Goal: Task Accomplishment & Management: Use online tool/utility

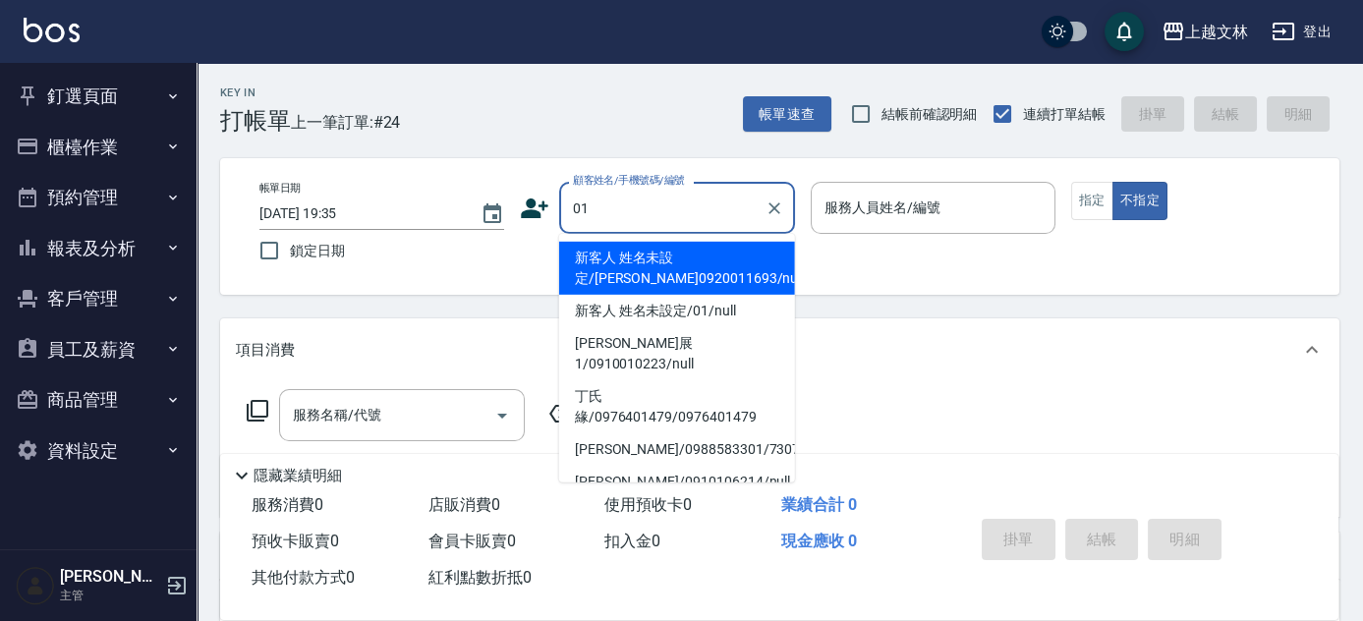
type input "新客人 姓名未設定/[PERSON_NAME]0920011693/null"
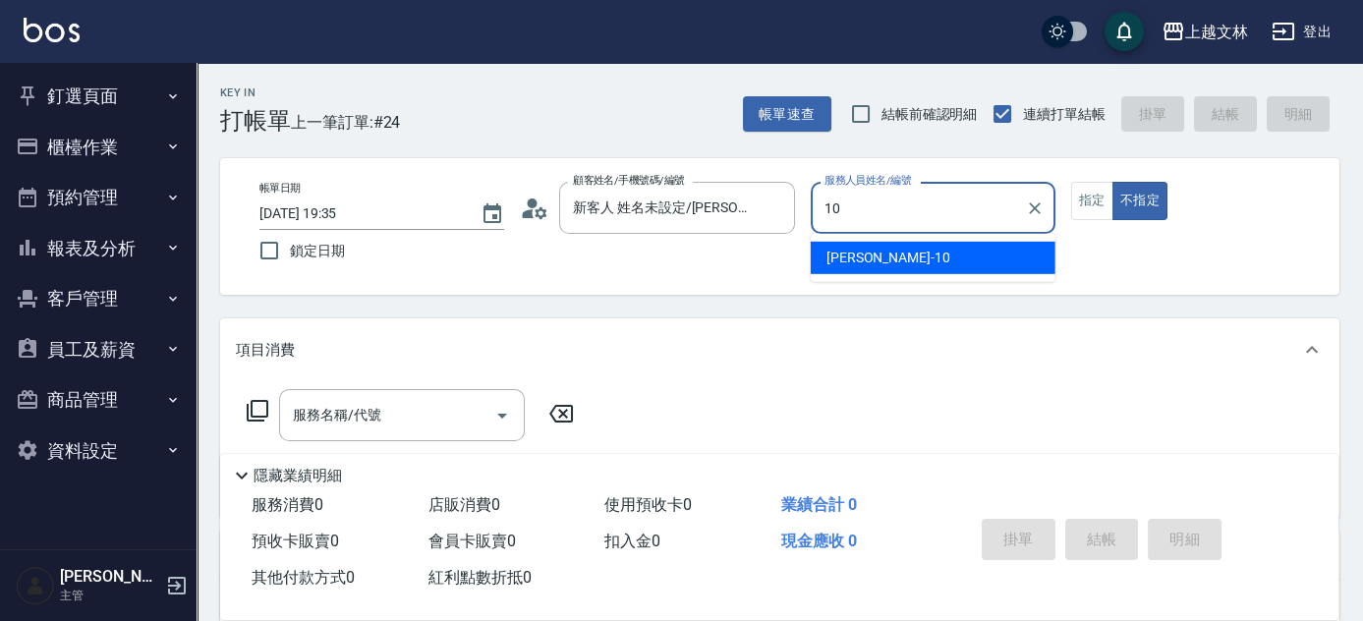
type input "[PERSON_NAME]-10"
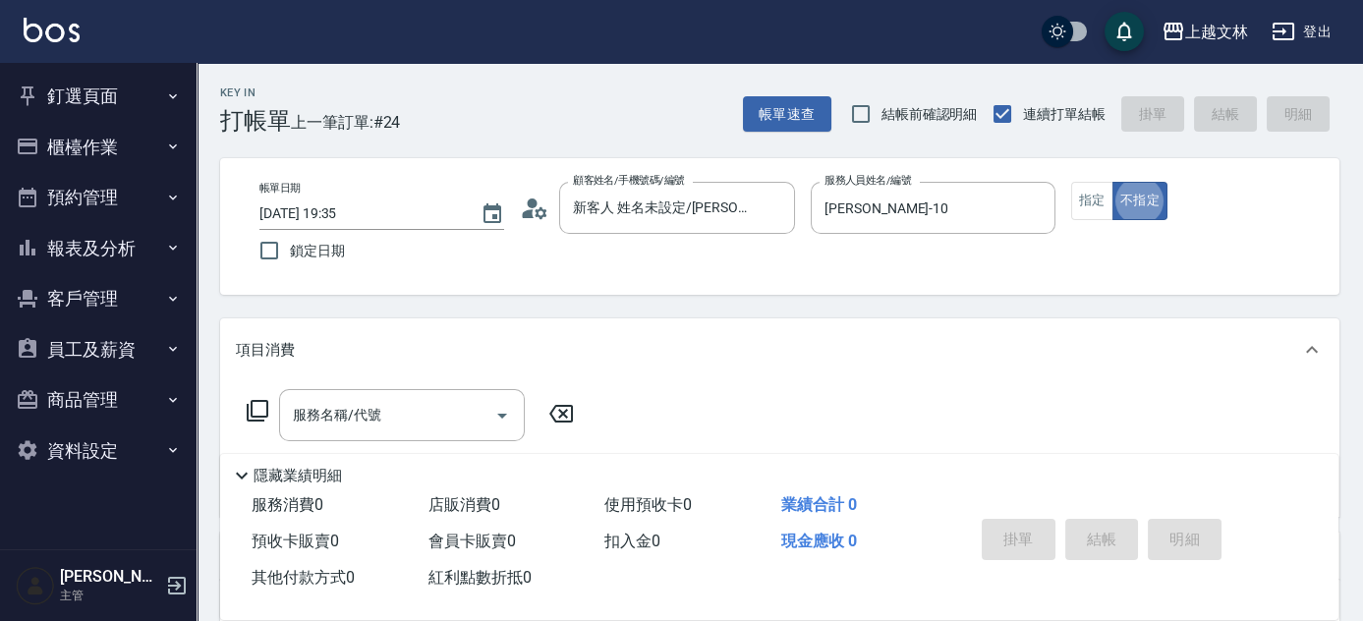
type button "false"
type input "2"
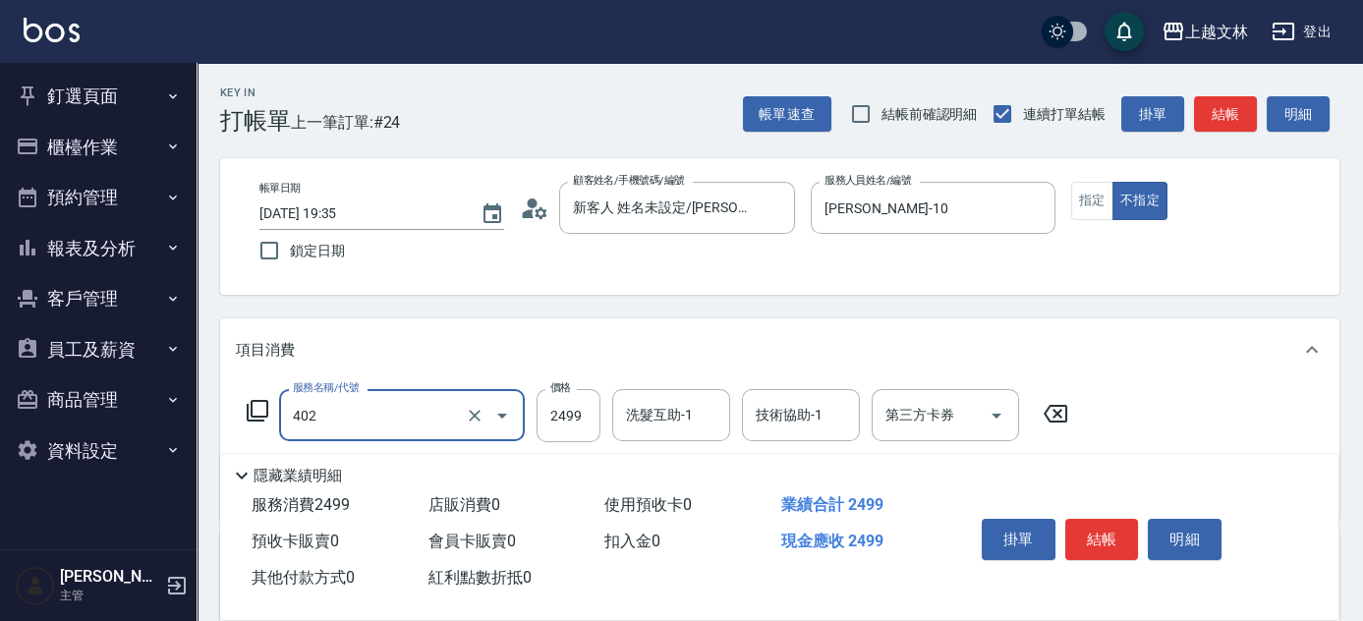
type input "嚴選染髮(402)"
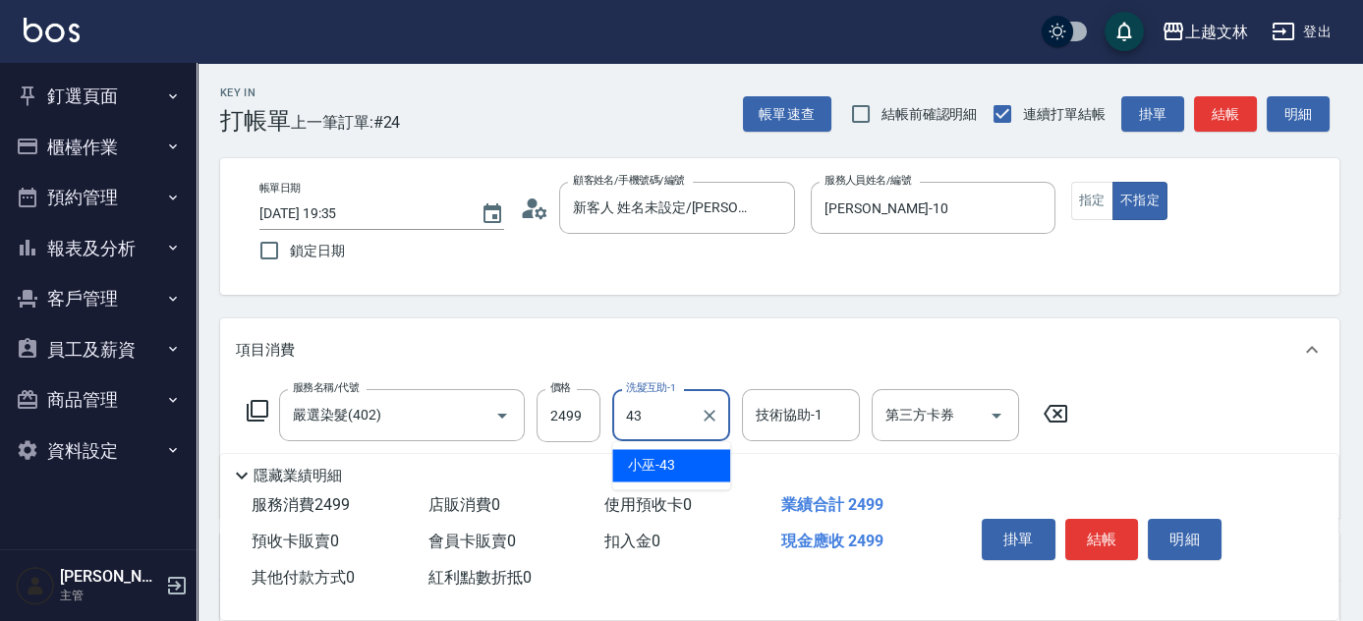
type input "小巫-43"
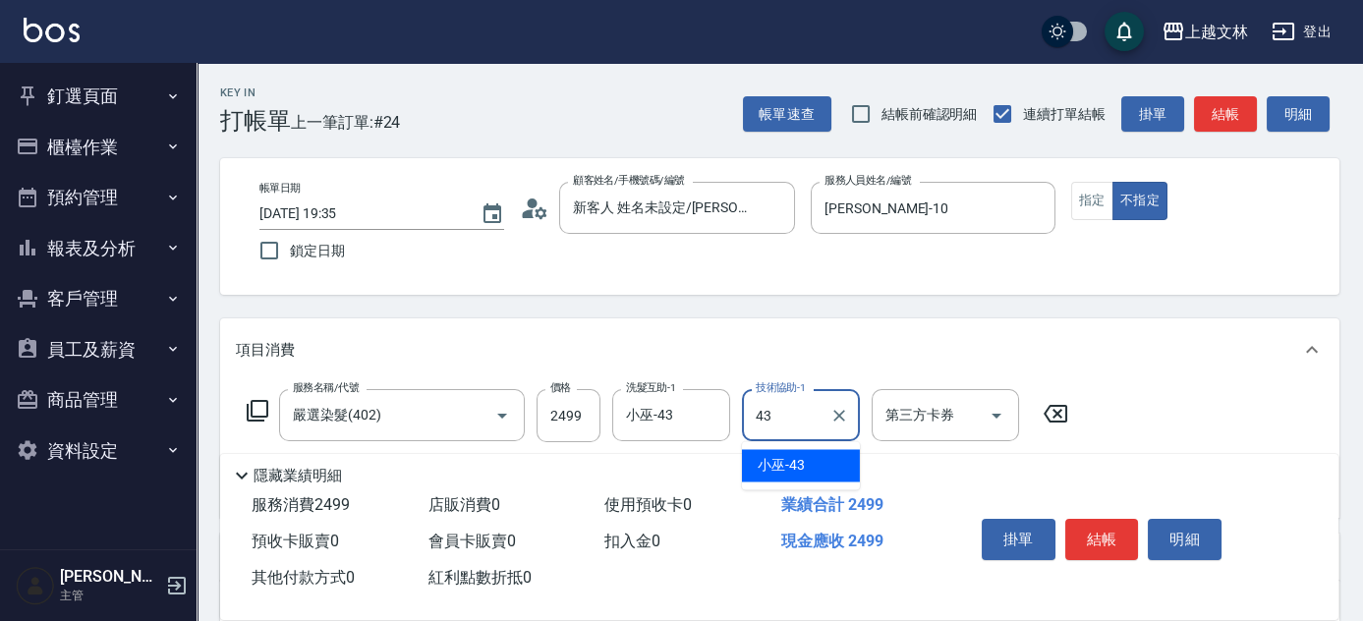
type input "小巫-43"
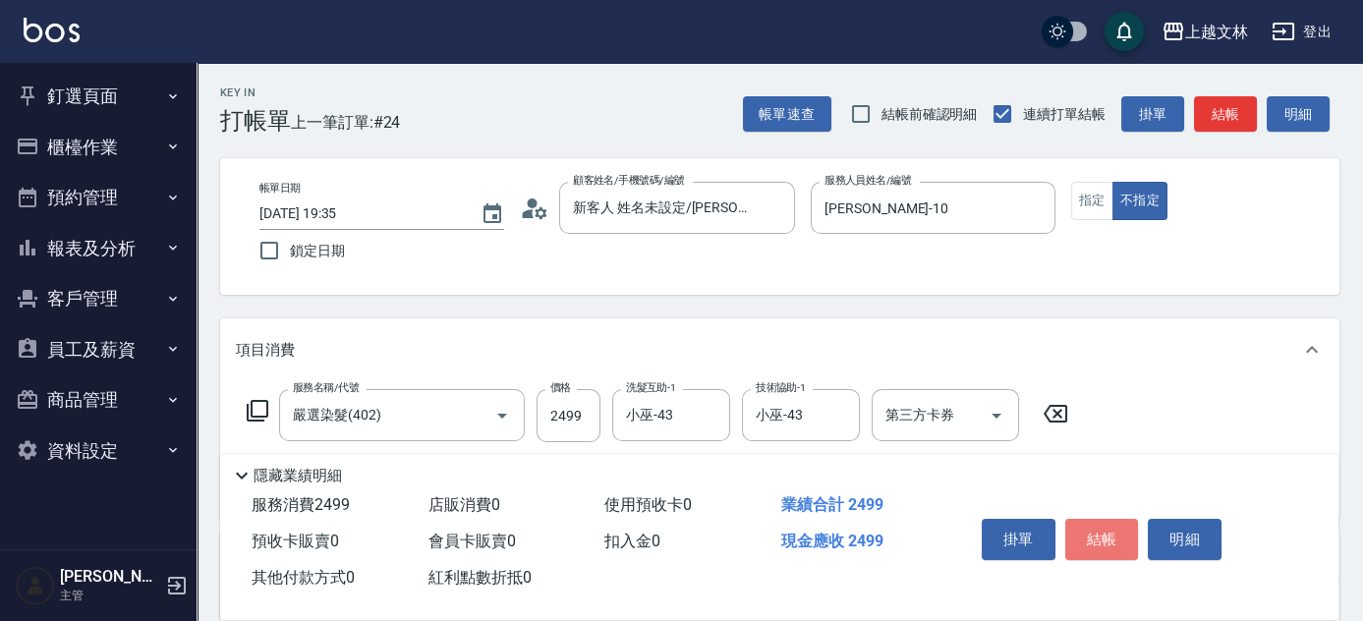
click at [1120, 543] on button "結帳" at bounding box center [1102, 539] width 74 height 41
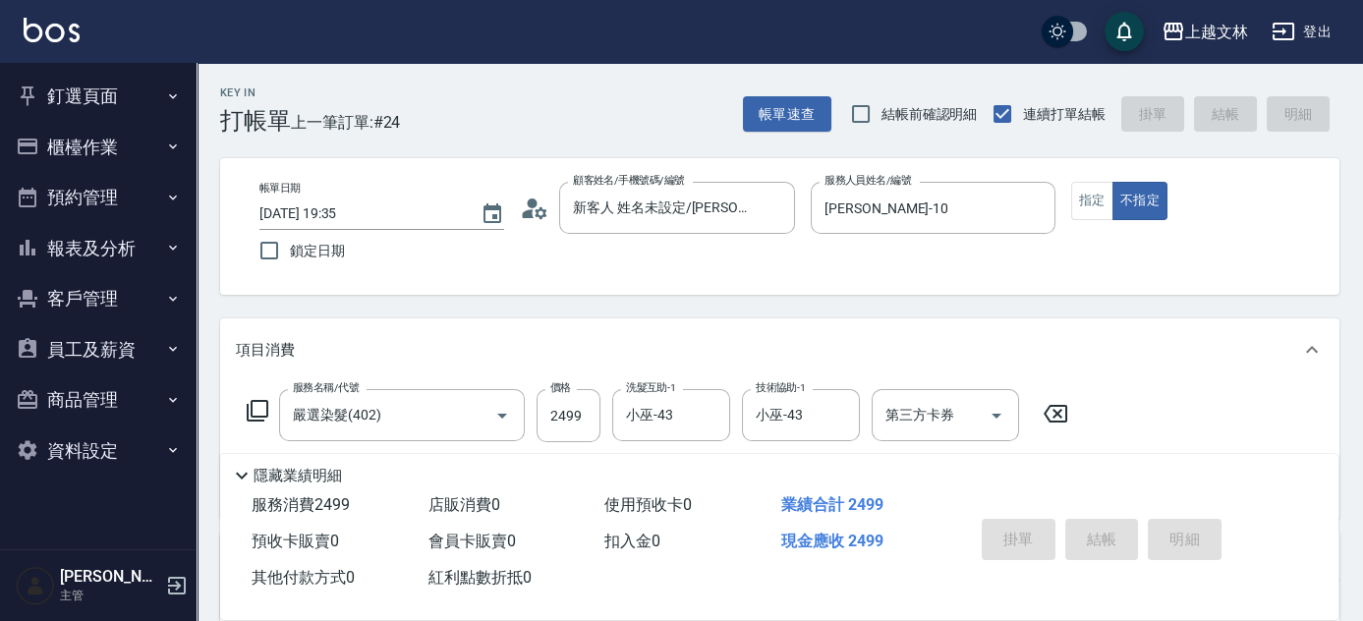
type input "[DATE] 20:31"
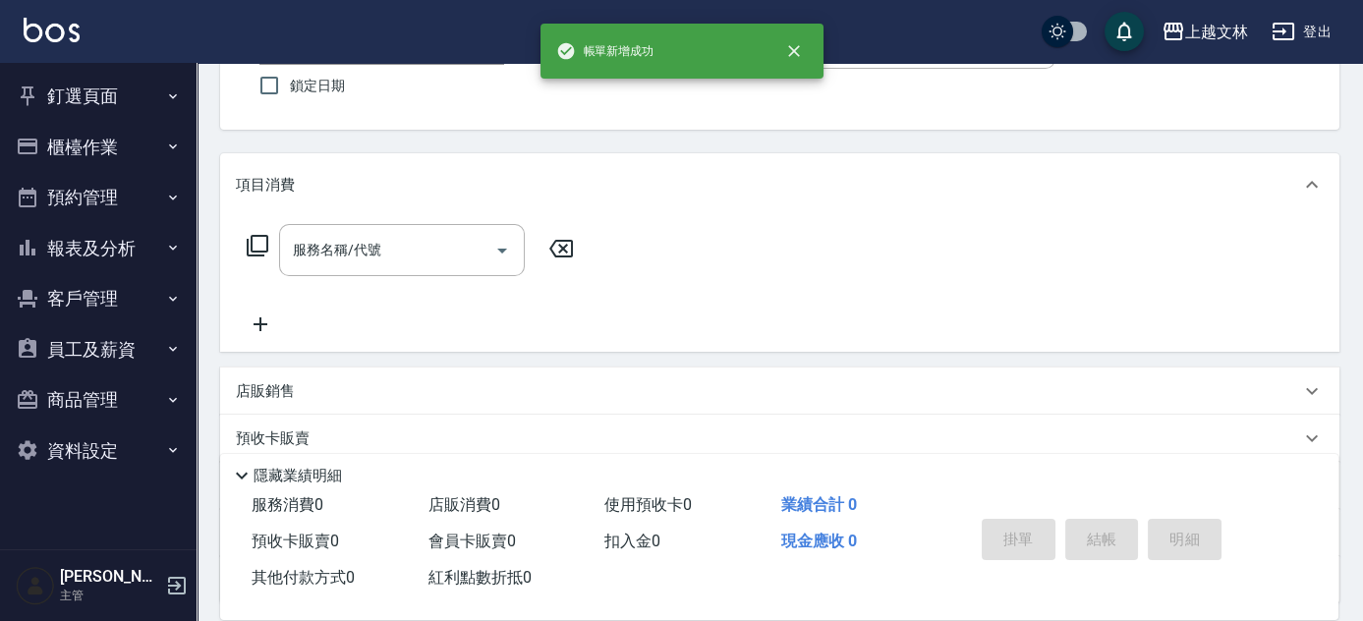
scroll to position [161, 0]
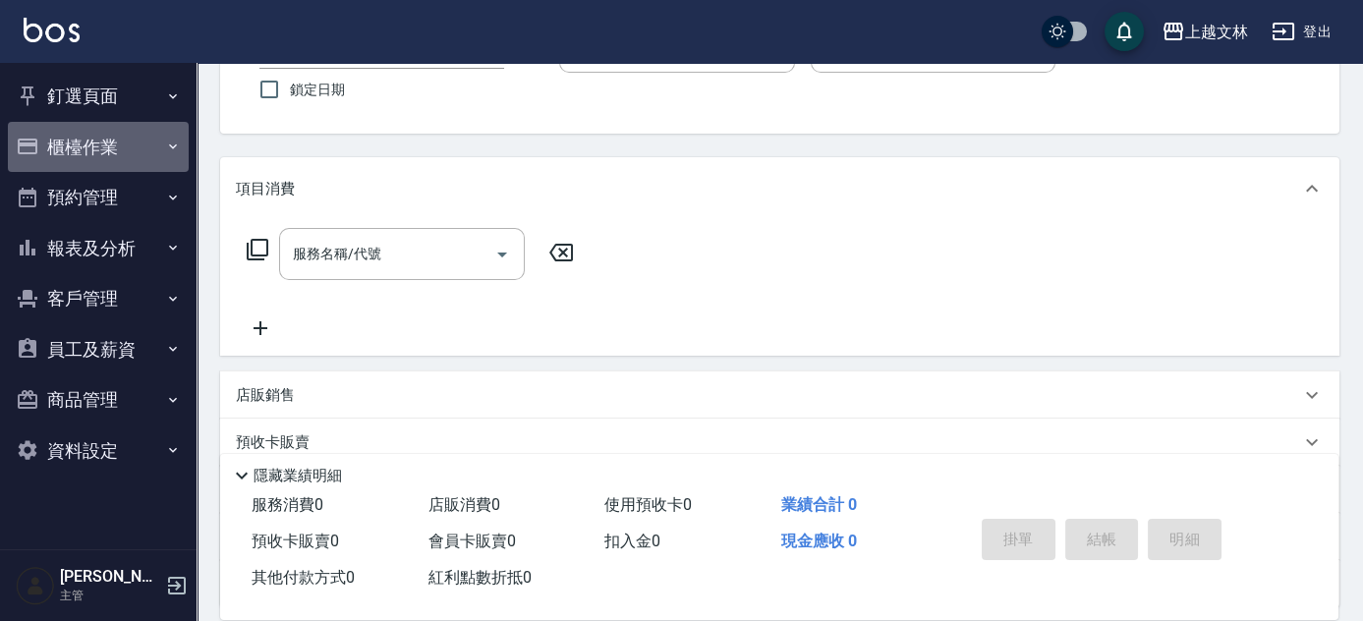
click at [102, 143] on button "櫃檯作業" at bounding box center [98, 147] width 181 height 51
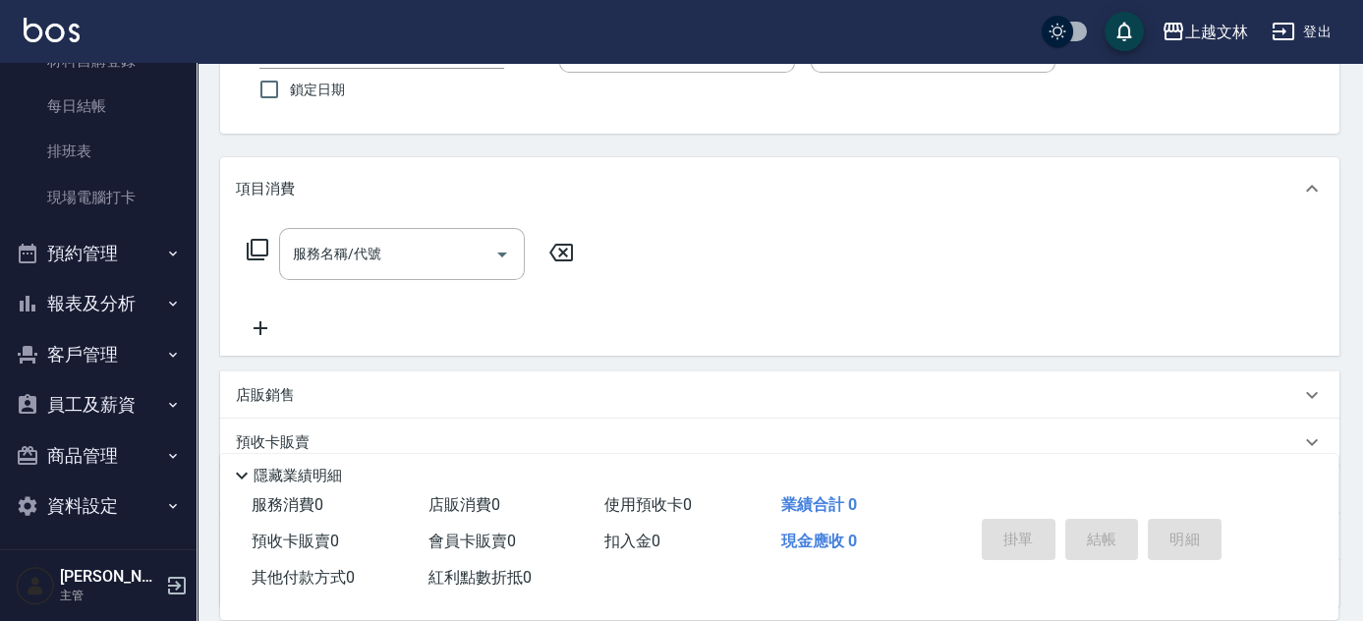
scroll to position [283, 0]
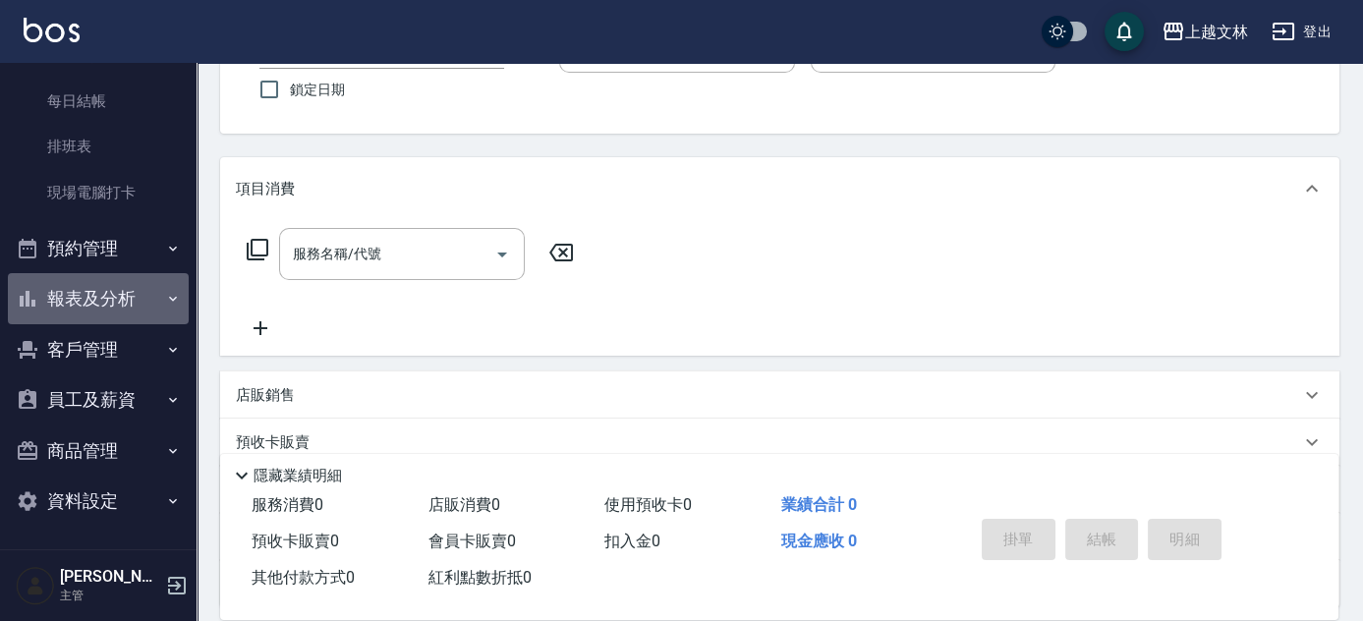
drag, startPoint x: 102, startPoint y: 289, endPoint x: 123, endPoint y: 287, distance: 20.7
click at [129, 292] on button "報表及分析" at bounding box center [98, 298] width 181 height 51
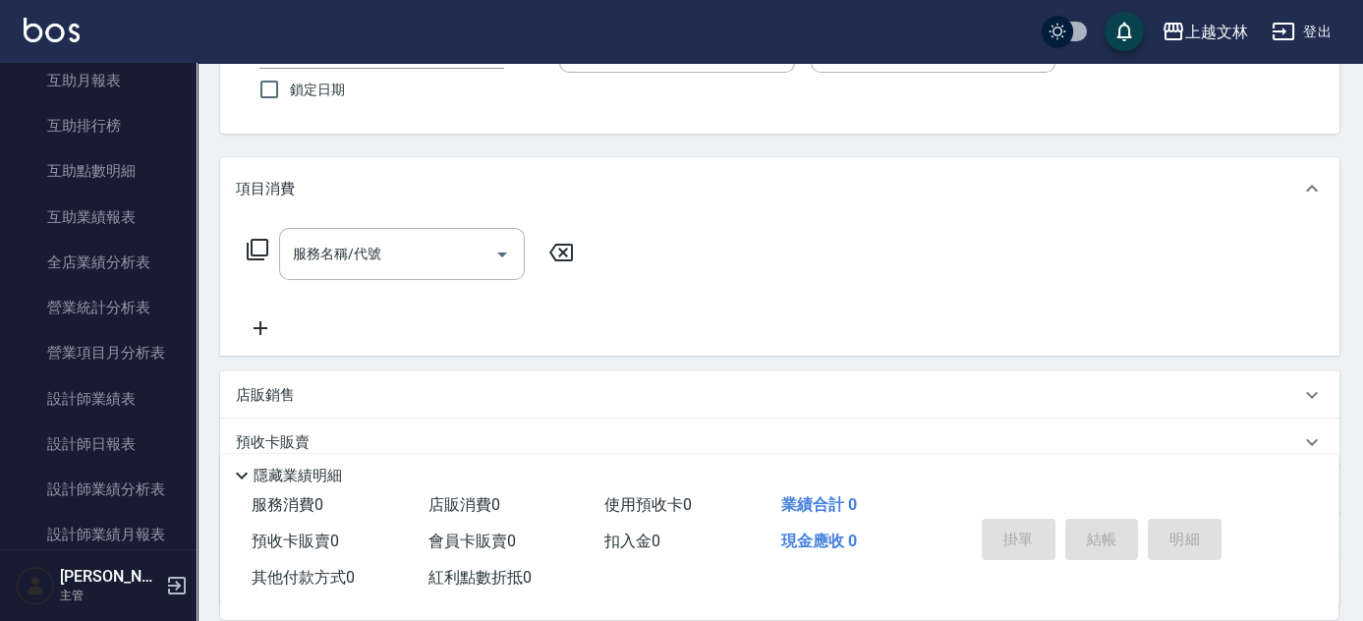
scroll to position [752, 0]
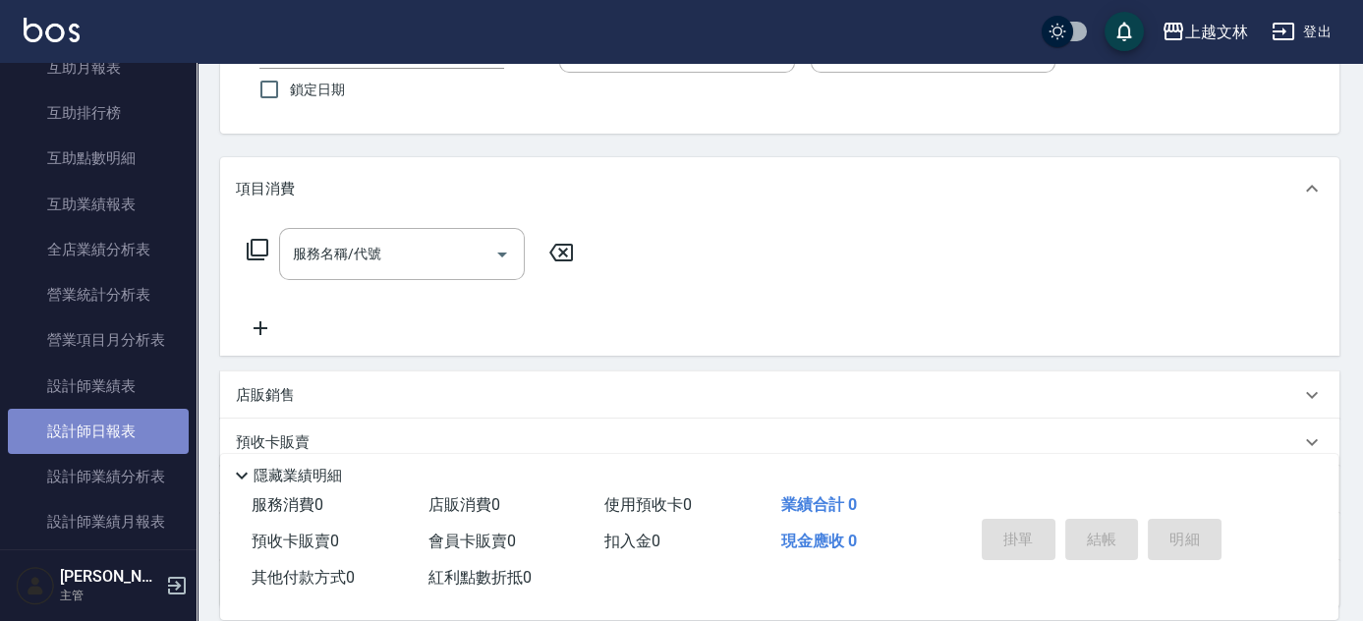
click at [146, 419] on link "設計師日報表" at bounding box center [98, 431] width 181 height 45
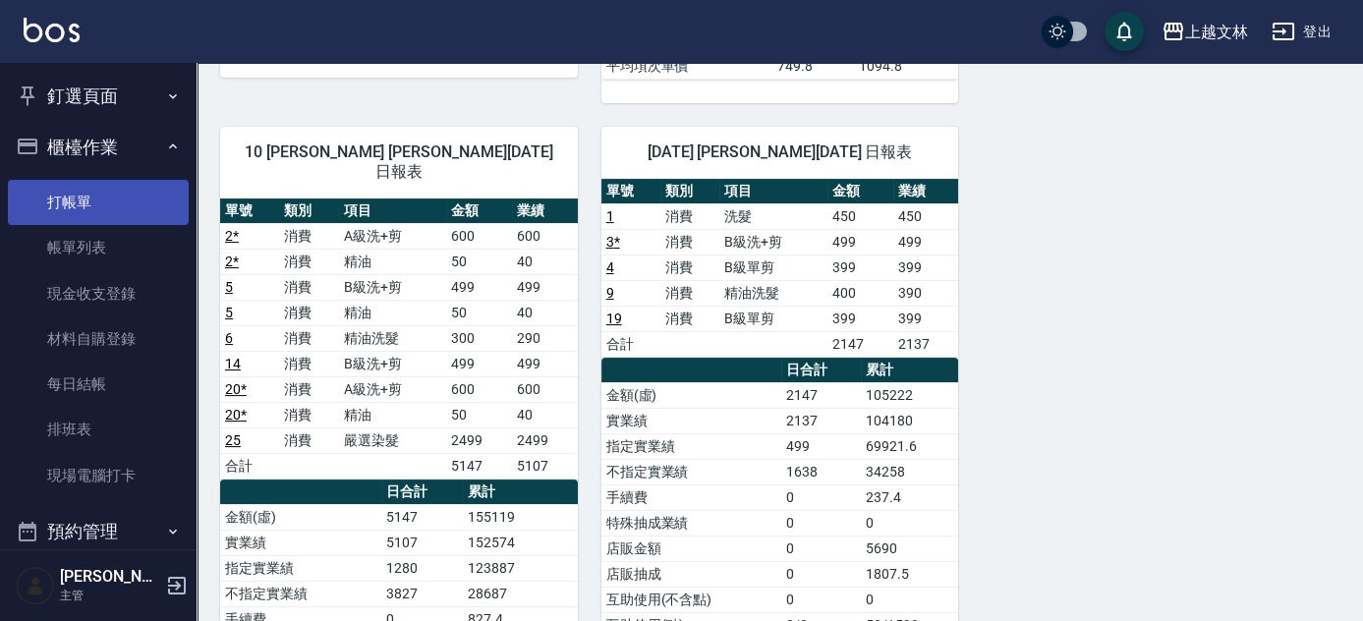
click at [87, 198] on link "打帳單" at bounding box center [98, 202] width 181 height 45
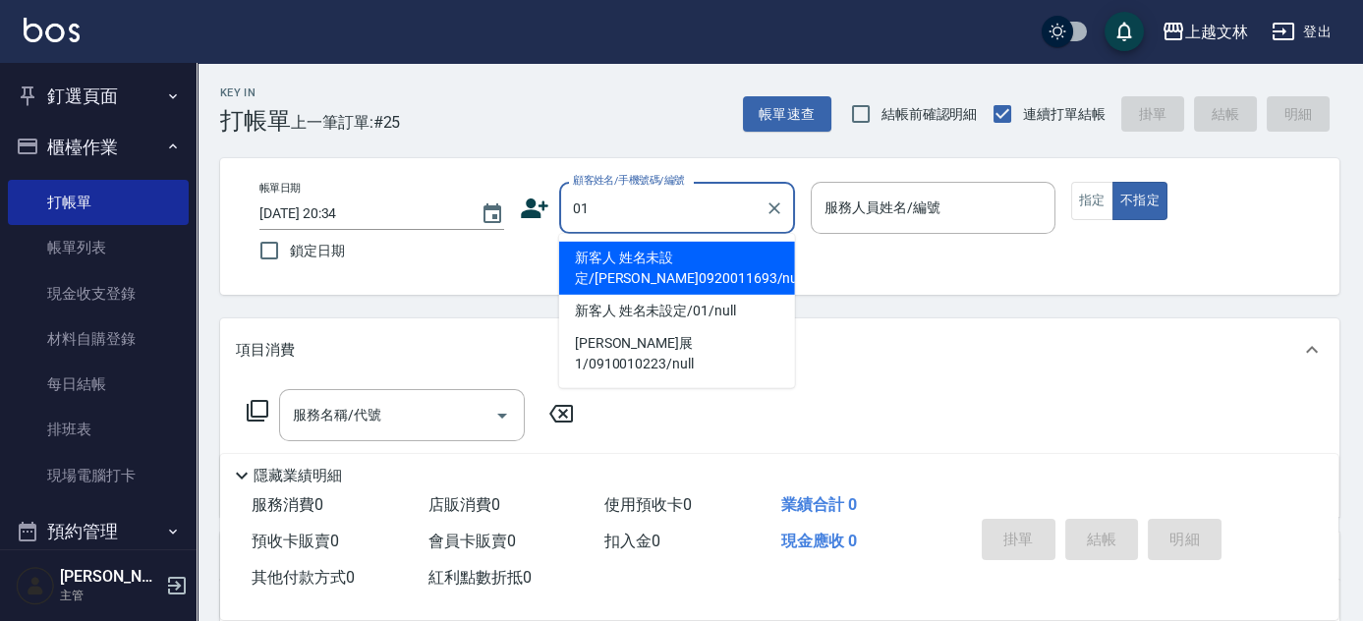
type input "新客人 姓名未設定/[PERSON_NAME]0920011693/null"
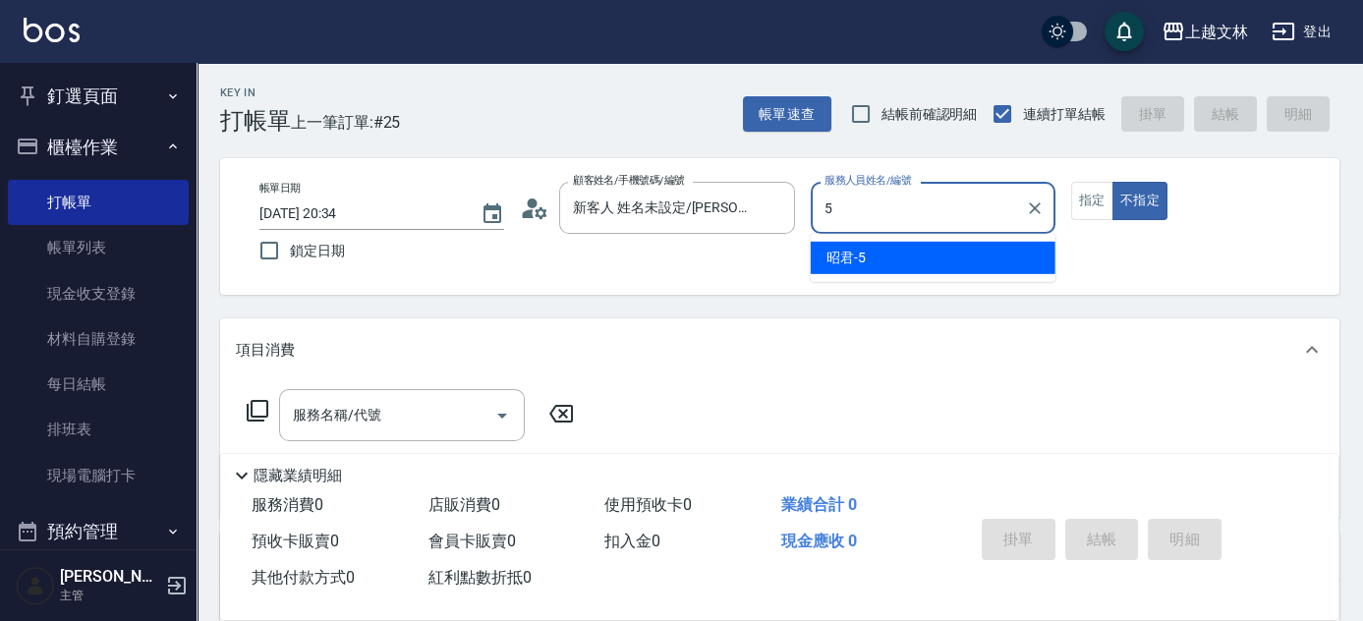
type input "5"
type button "false"
type input "昭君-5"
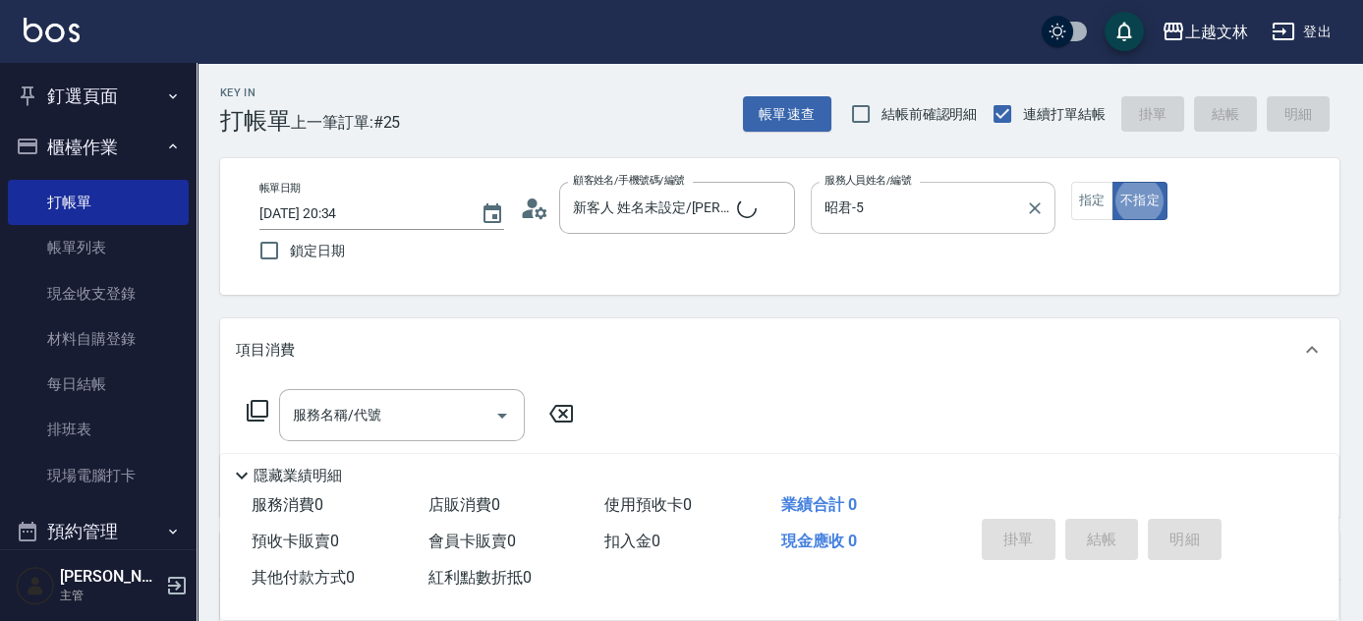
type input "新客人 姓名未設定/01/null"
click at [1103, 205] on button "指定" at bounding box center [1092, 201] width 42 height 38
click at [256, 416] on icon at bounding box center [258, 411] width 24 height 24
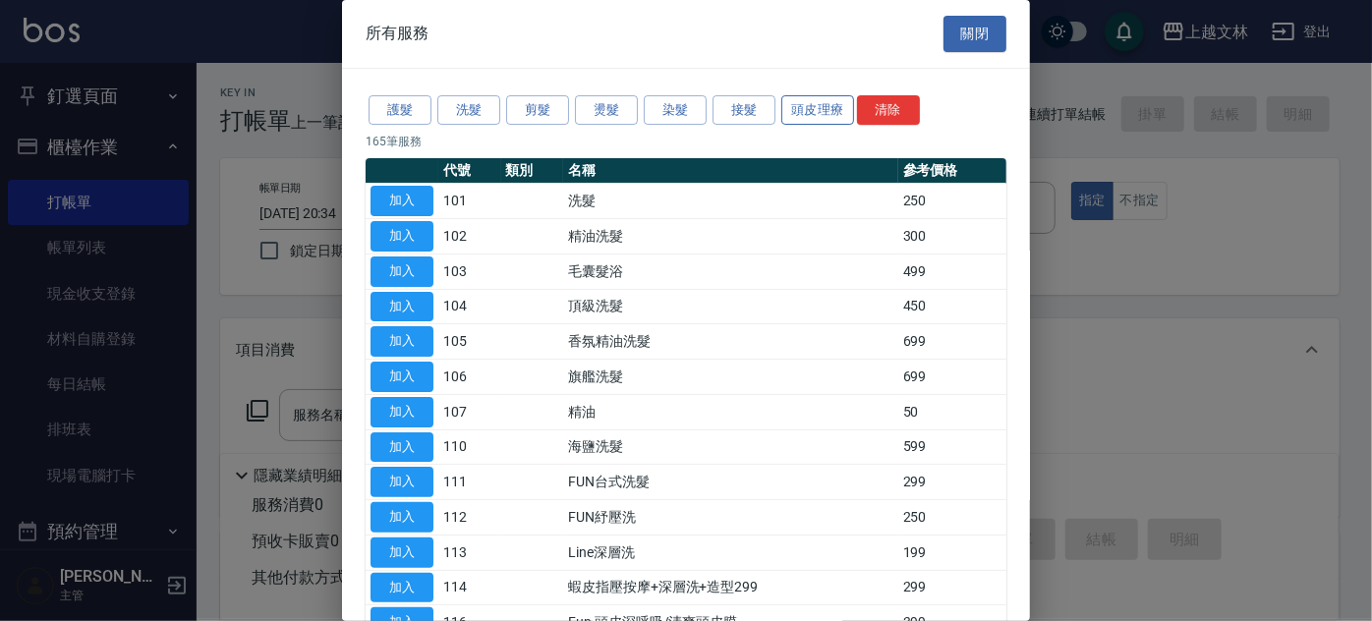
click at [809, 104] on button "頭皮理療" at bounding box center [817, 110] width 73 height 30
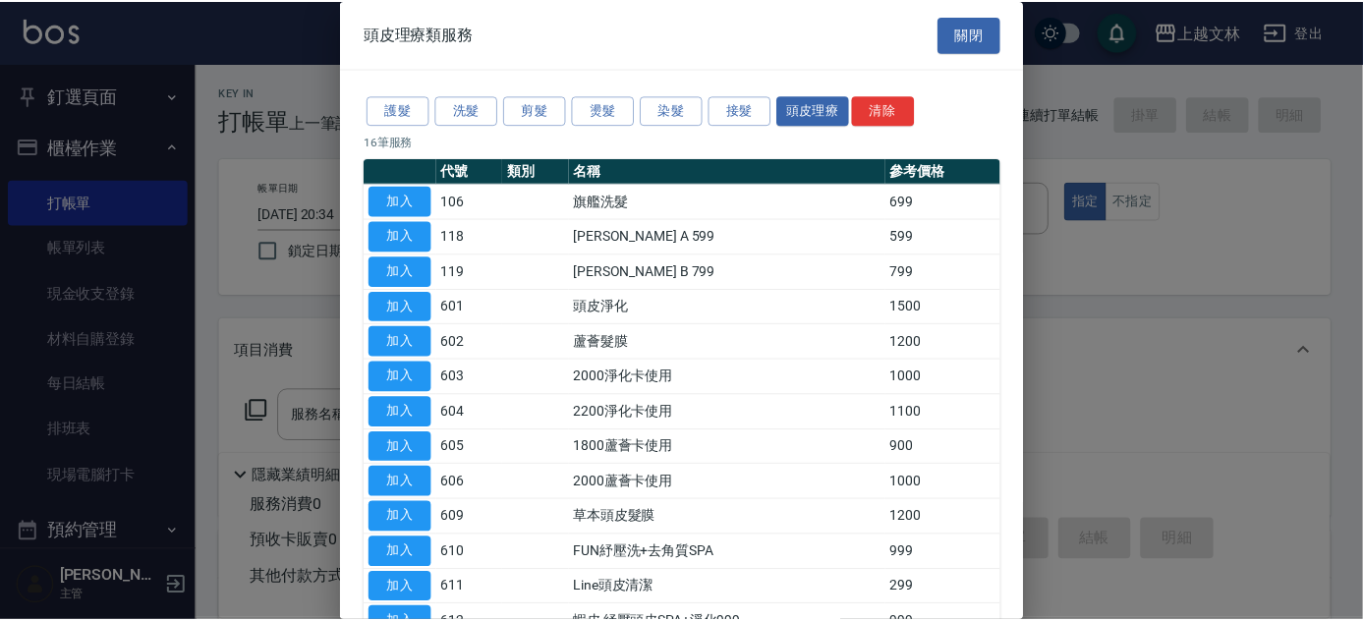
scroll to position [88, 0]
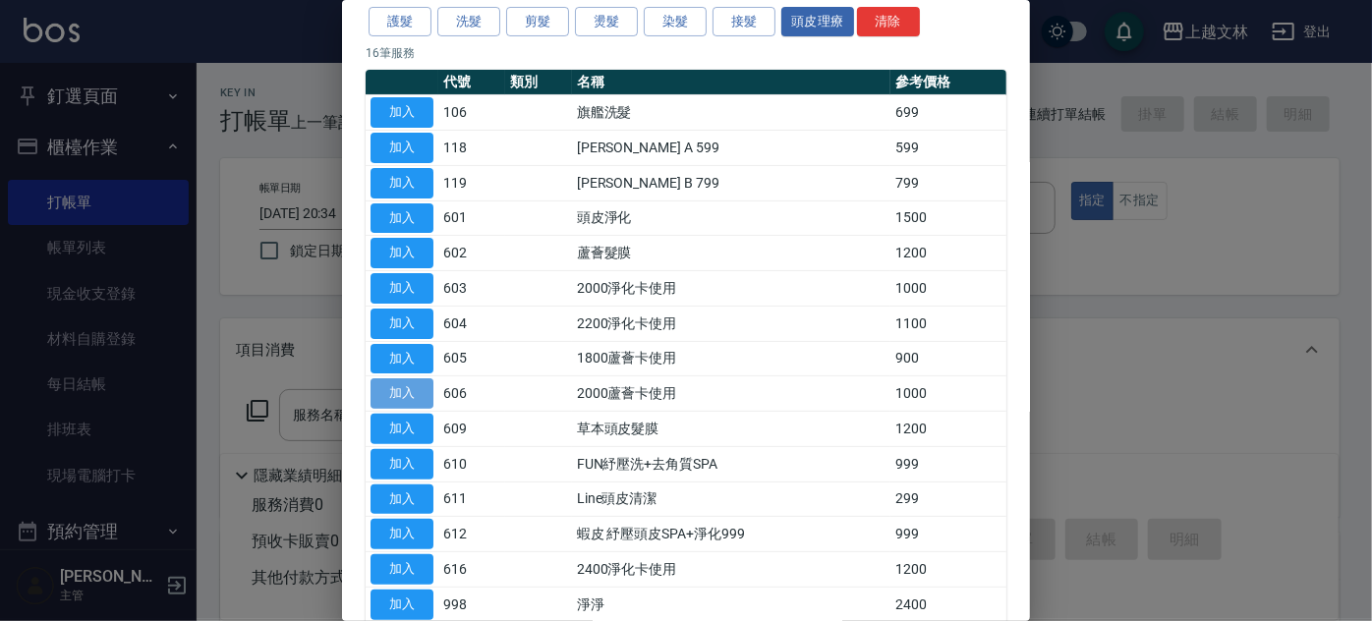
click at [417, 389] on button "加入" at bounding box center [401, 393] width 63 height 30
type input "2000蘆薈卡使用(606)"
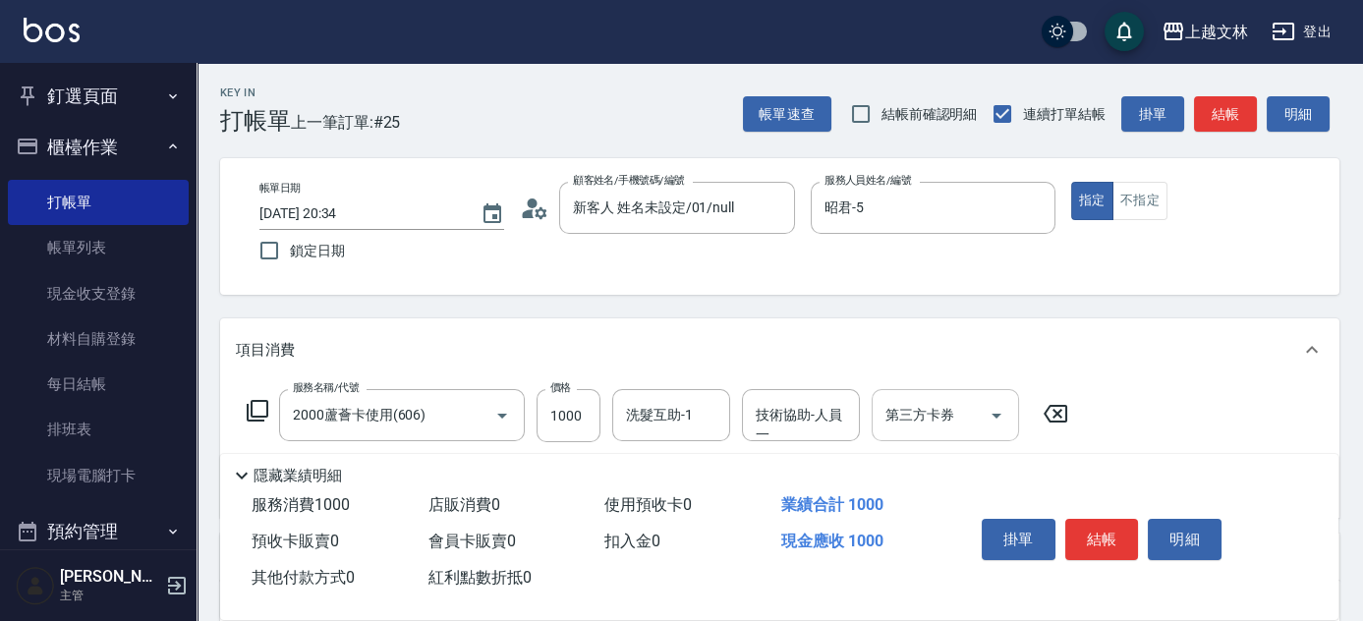
click at [916, 428] on input "第三方卡券" at bounding box center [930, 415] width 100 height 34
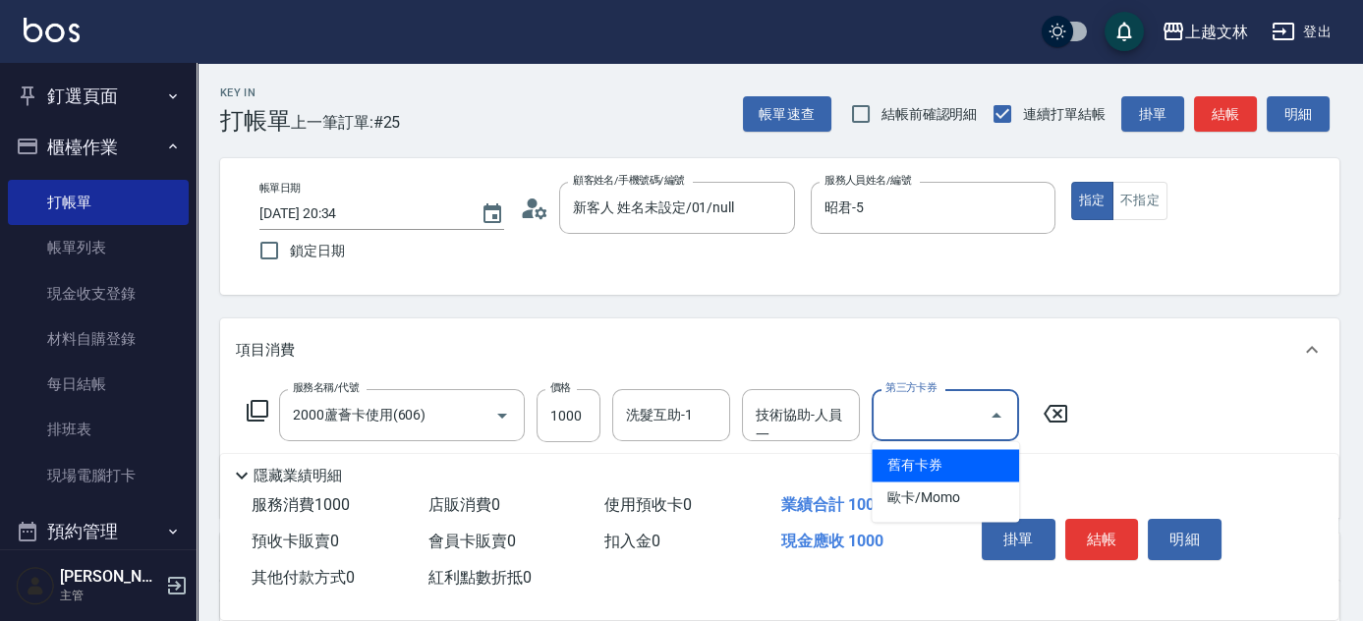
click at [922, 468] on span "舊有卡券" at bounding box center [945, 465] width 147 height 32
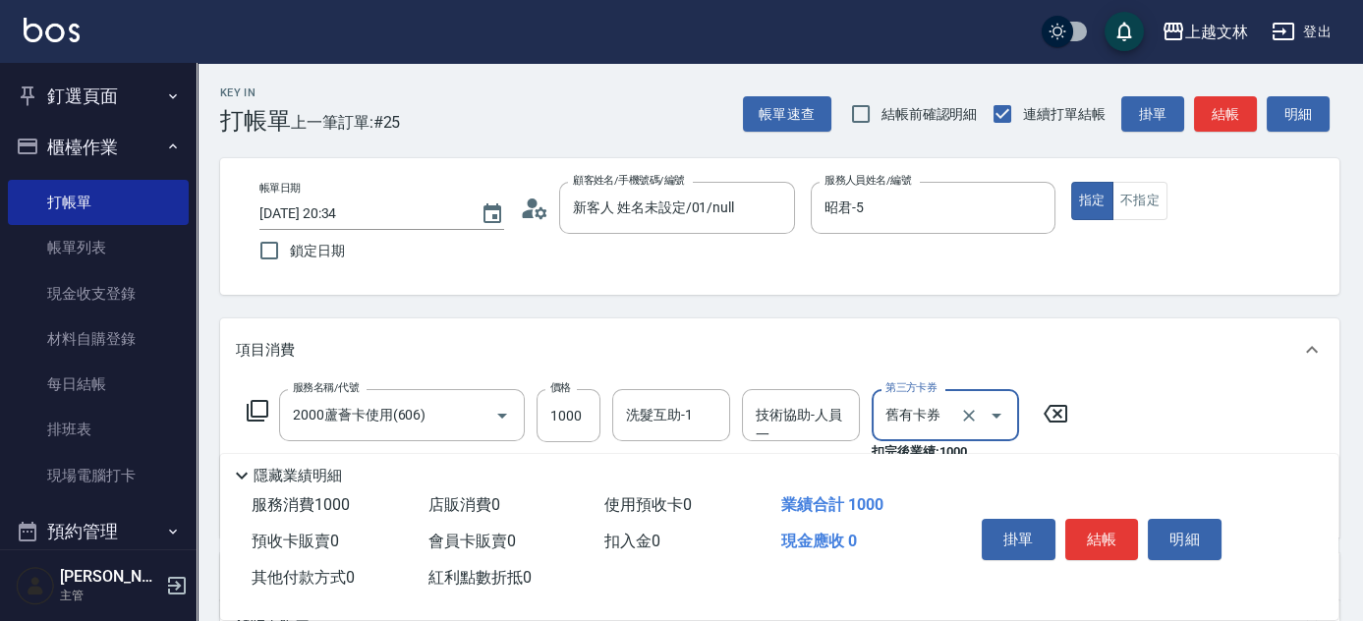
type input "舊有卡券"
click at [699, 423] on input "洗髮互助-1" at bounding box center [671, 415] width 100 height 34
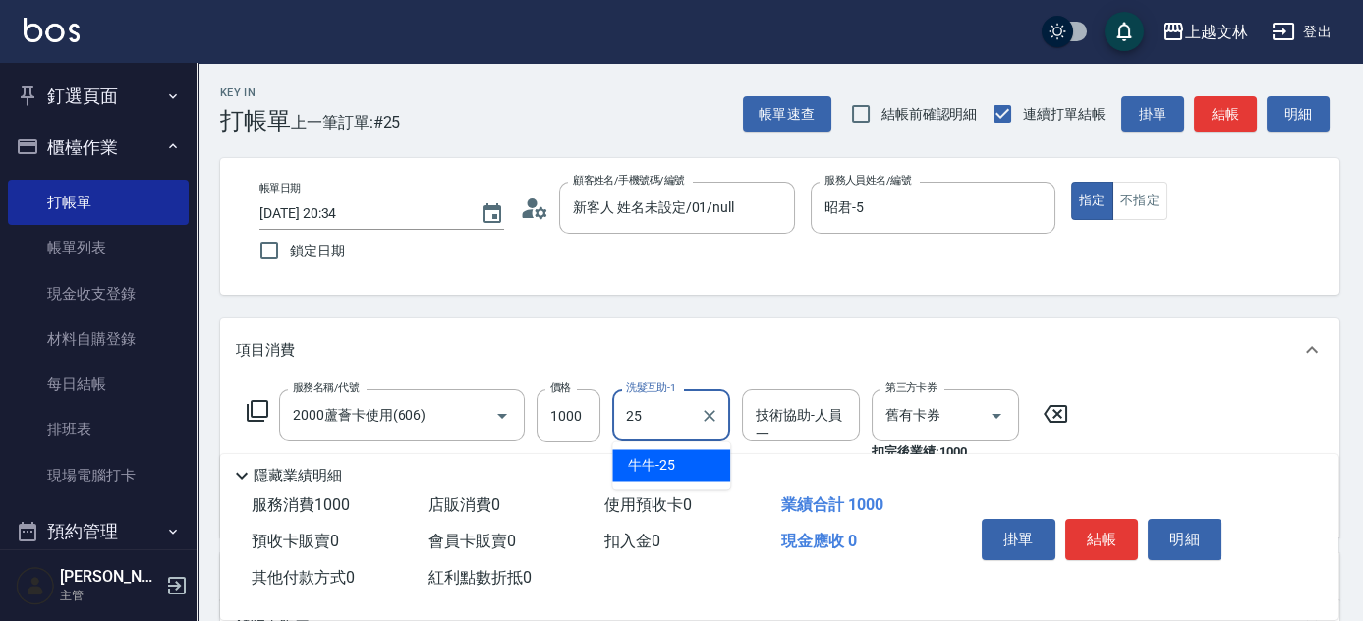
type input "牛牛-25"
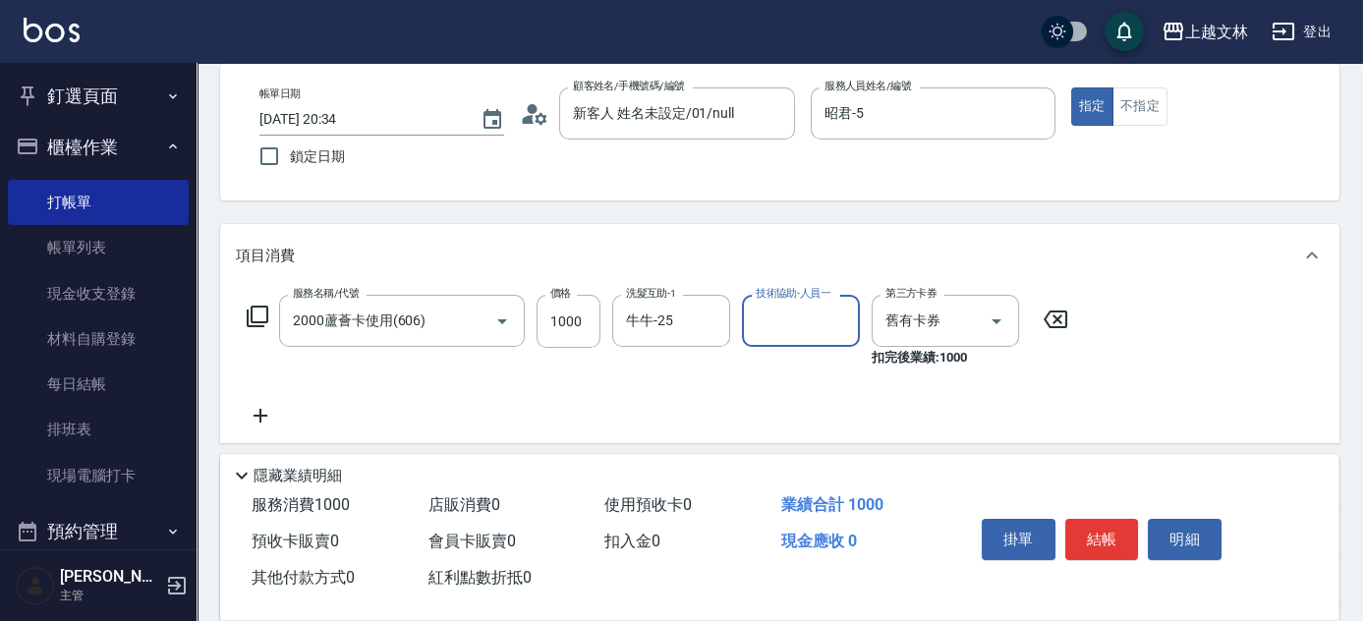
scroll to position [267, 0]
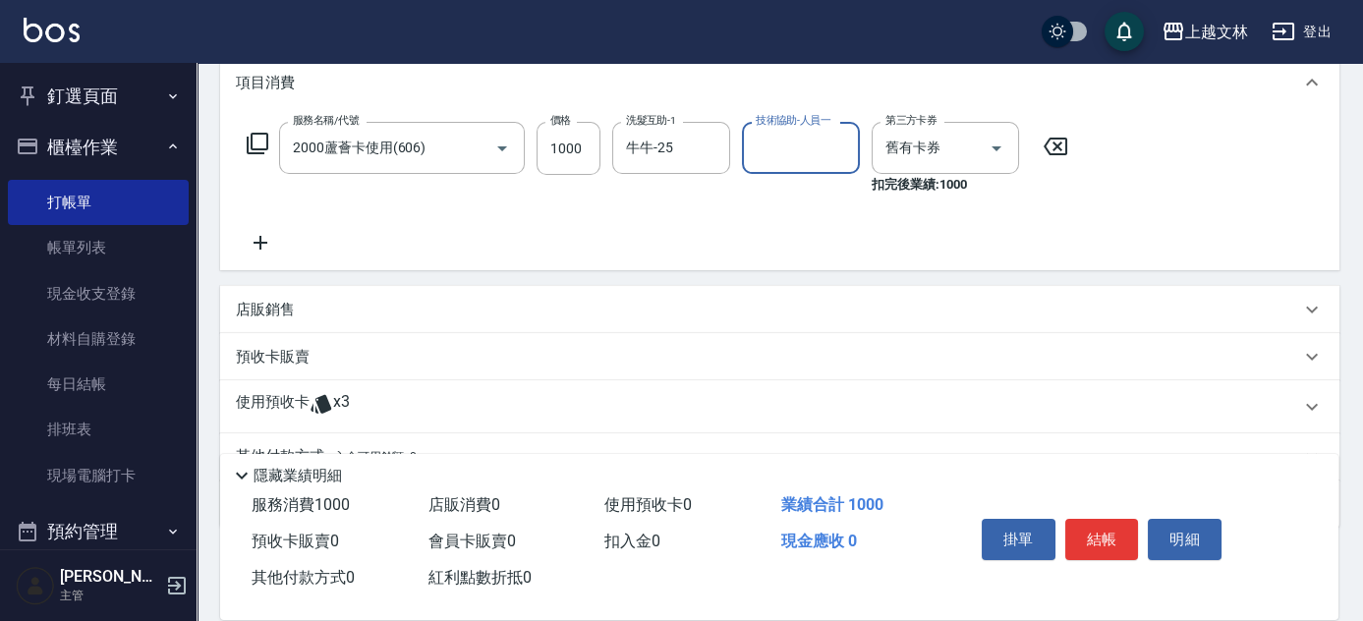
click at [257, 242] on icon at bounding box center [261, 243] width 14 height 14
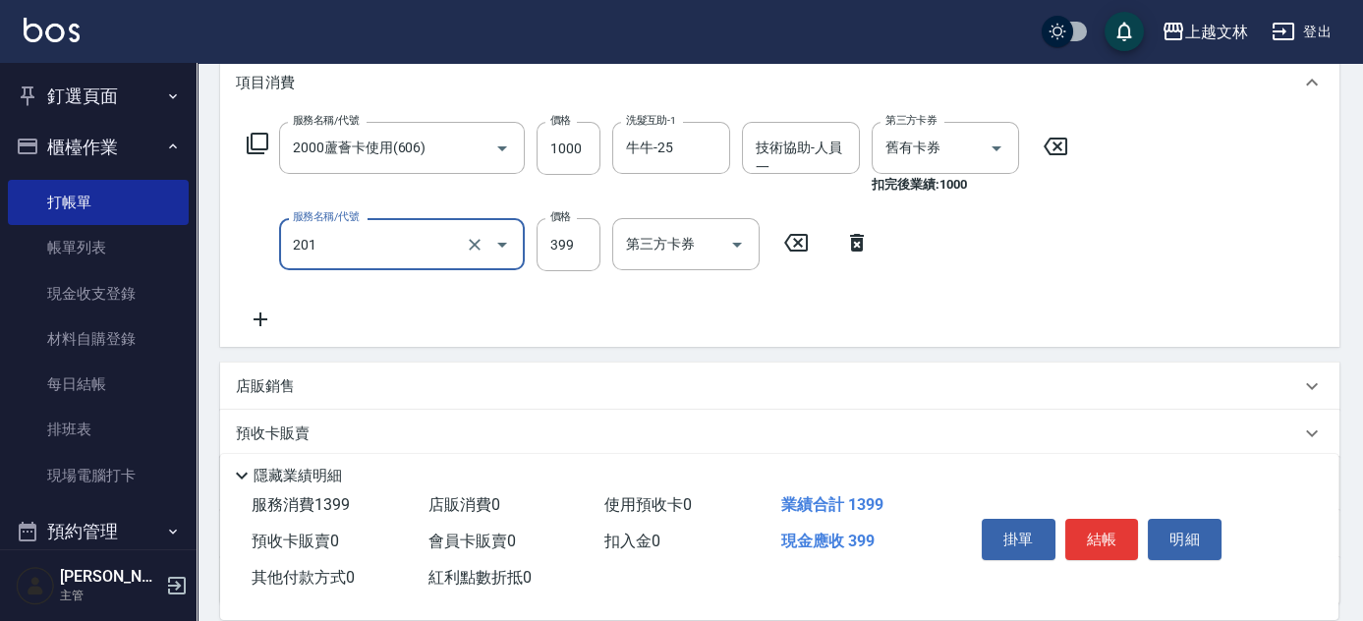
type input "B級單剪(201)"
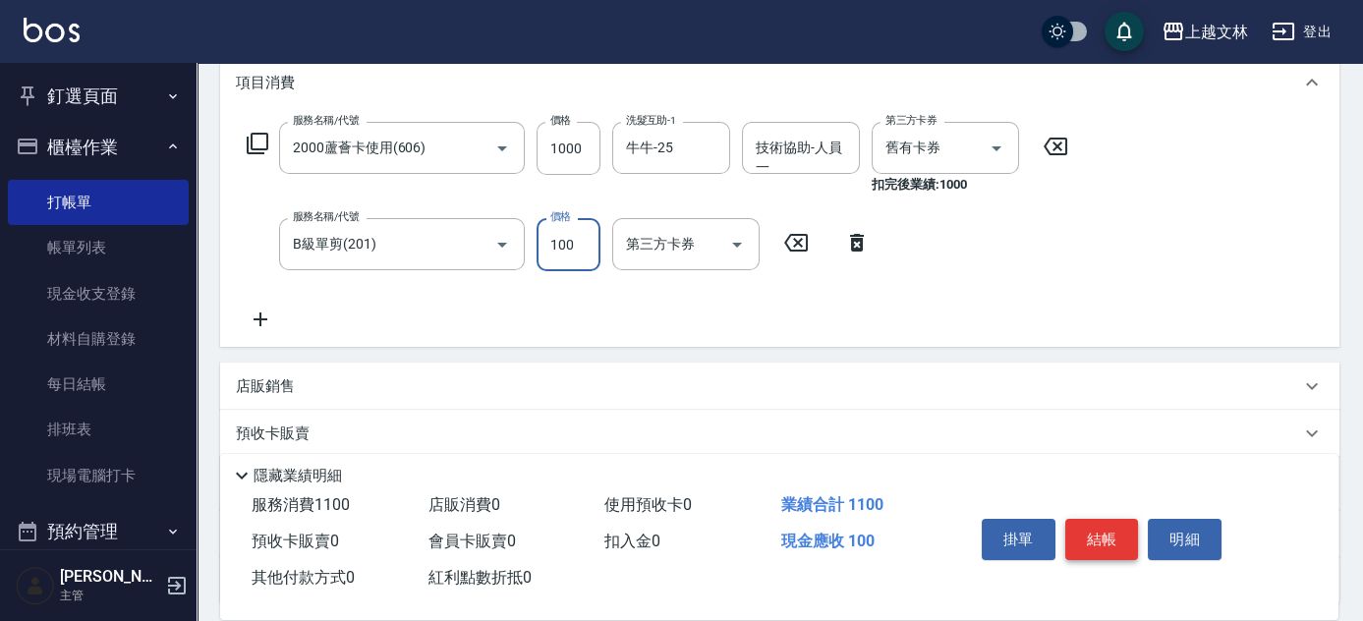
type input "100"
click at [1105, 539] on button "結帳" at bounding box center [1102, 539] width 74 height 41
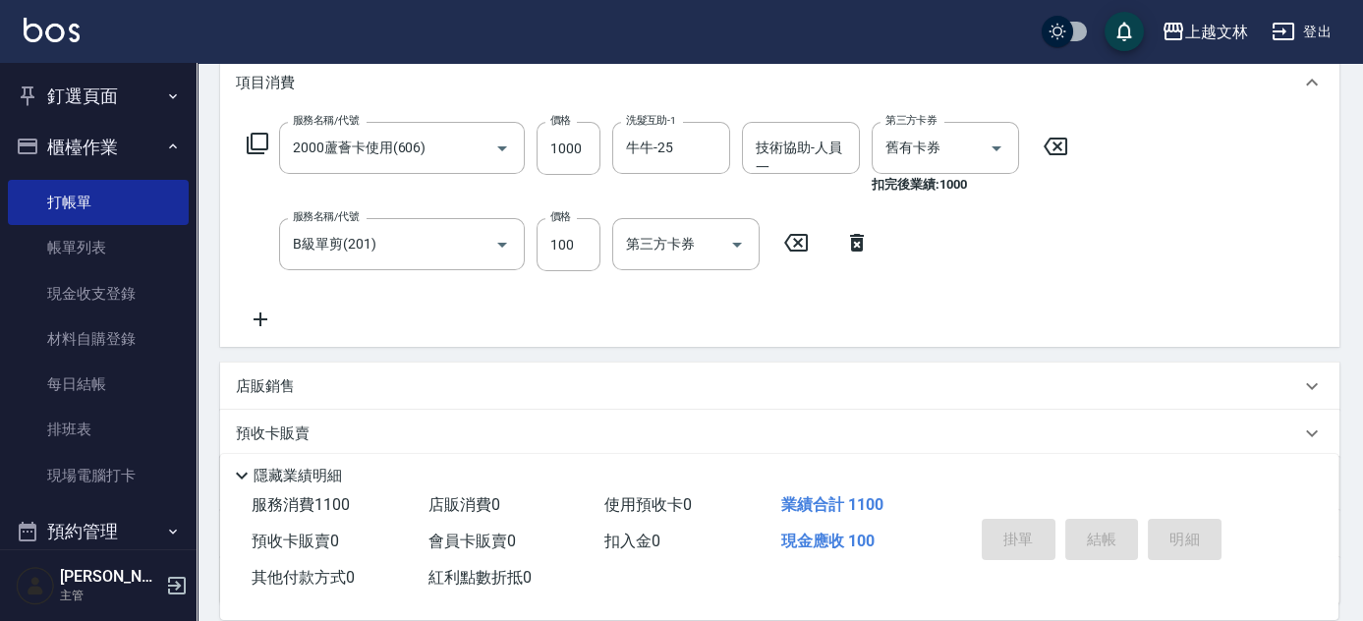
type input "[DATE] 20:35"
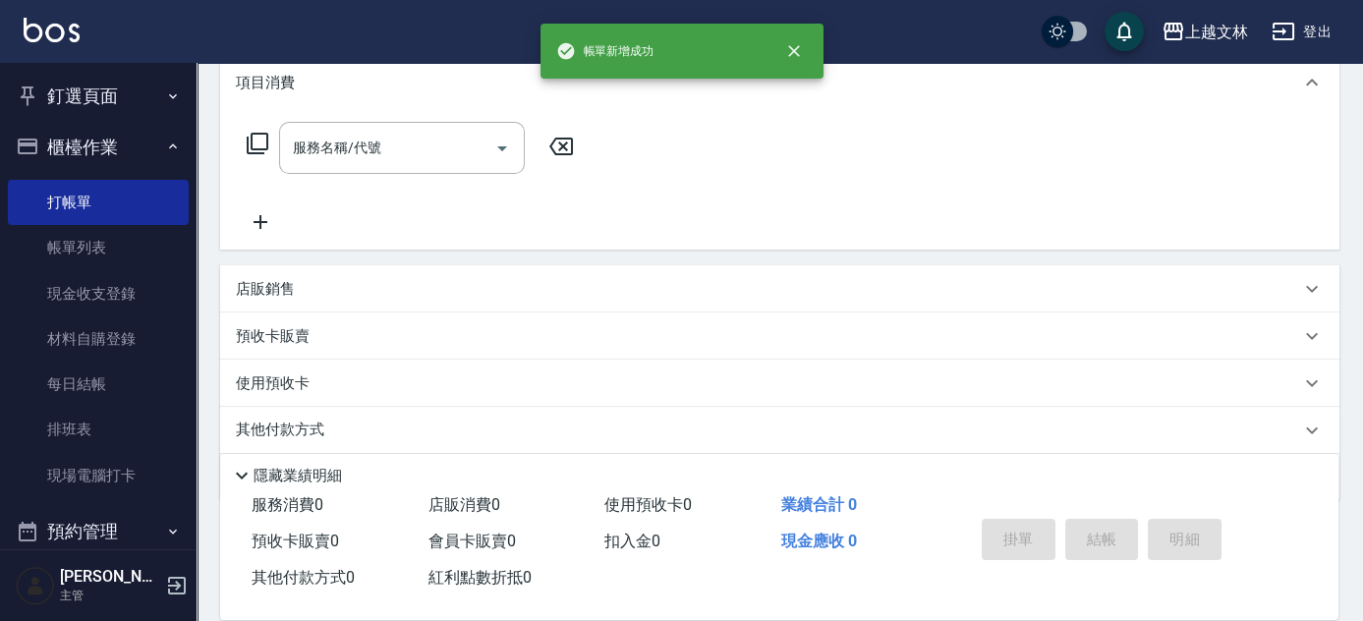
scroll to position [0, 0]
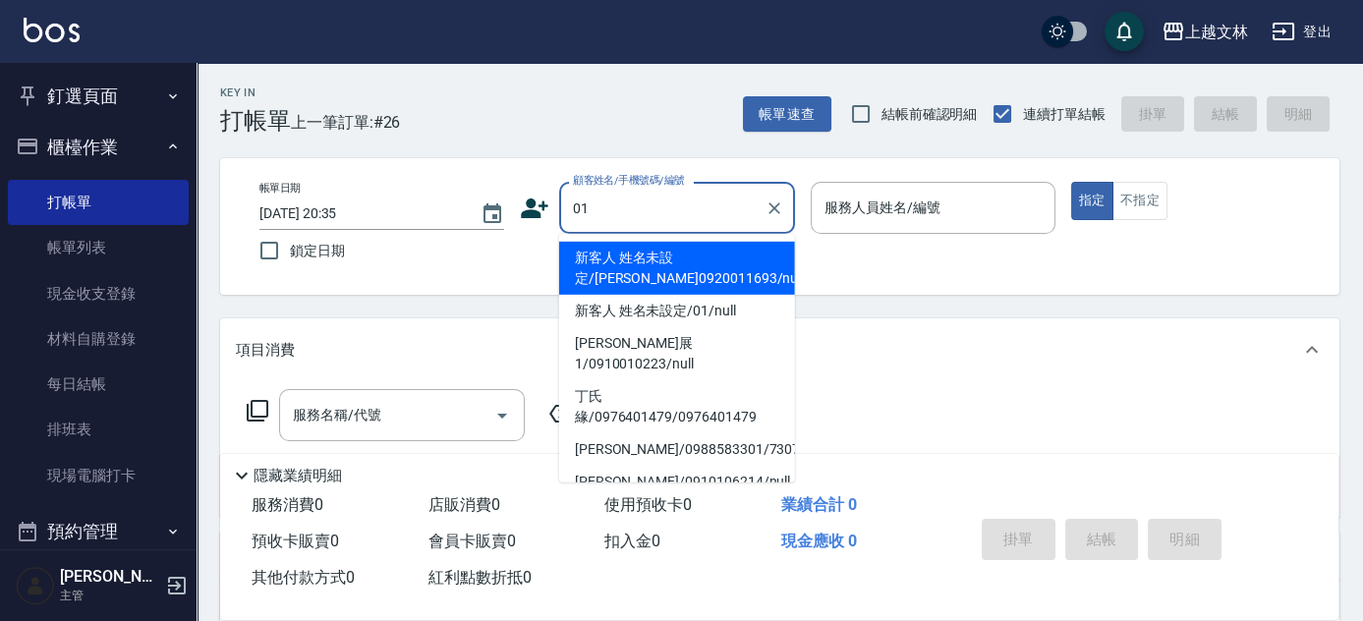
type input "01"
type input "5"
type input "新客人 姓名未設定/[PERSON_NAME]0920011693/null"
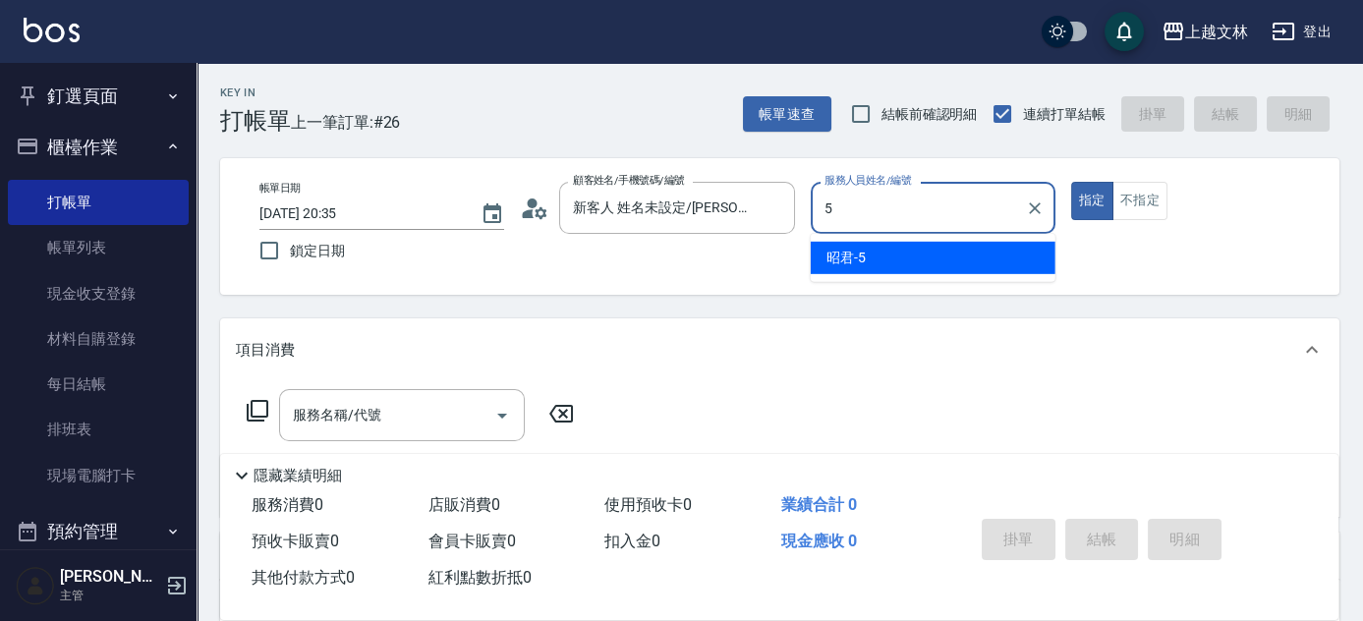
type input "5"
type button "true"
type input "昭君-5"
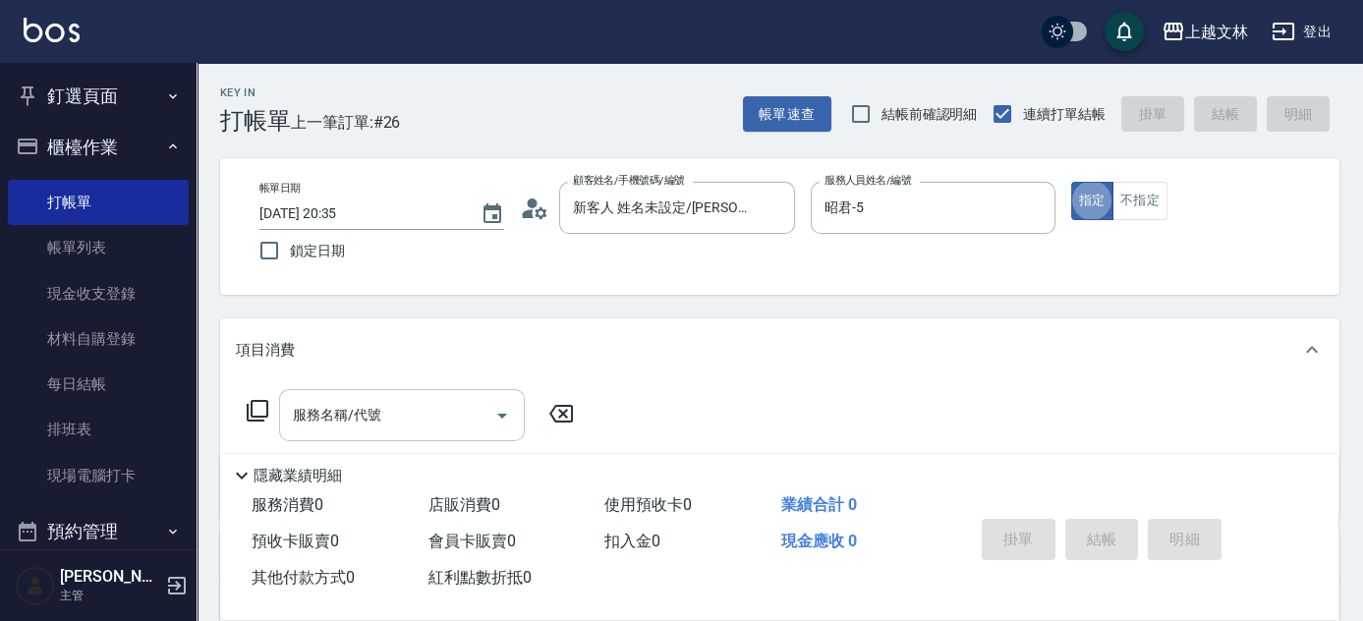
click at [448, 414] on input "服務名稱/代號" at bounding box center [387, 415] width 199 height 34
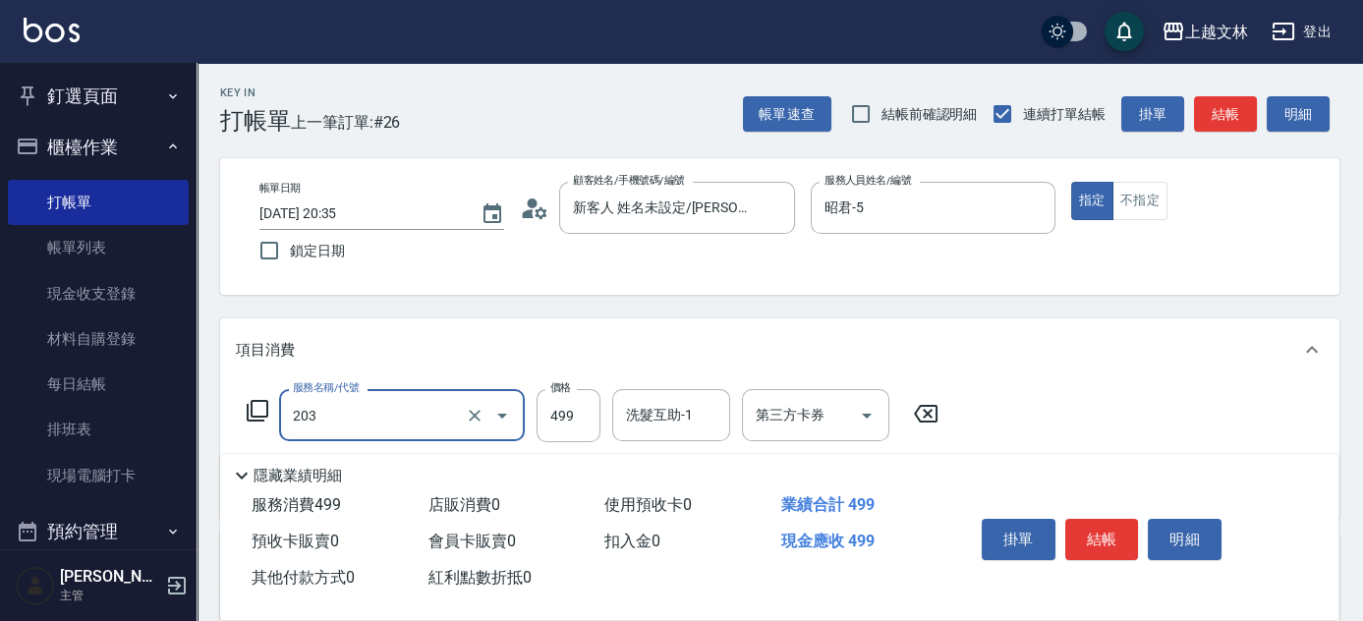
type input "B級洗+剪(203)"
type input "500"
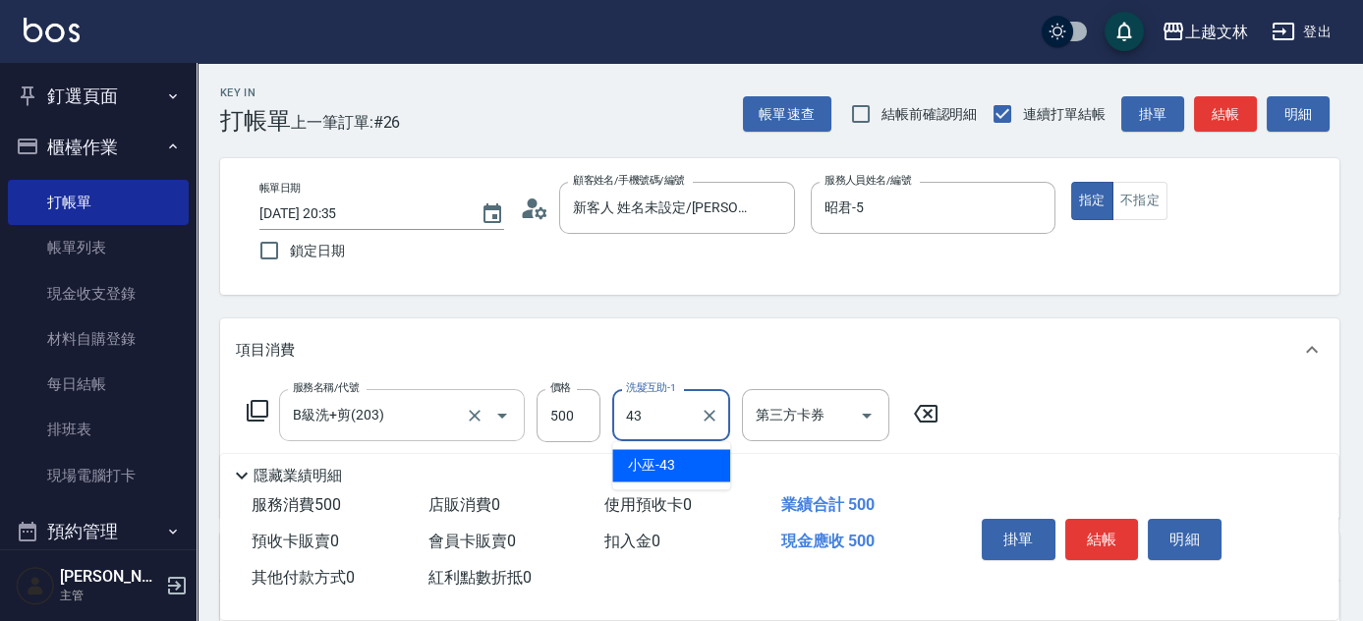
type input "小巫-43"
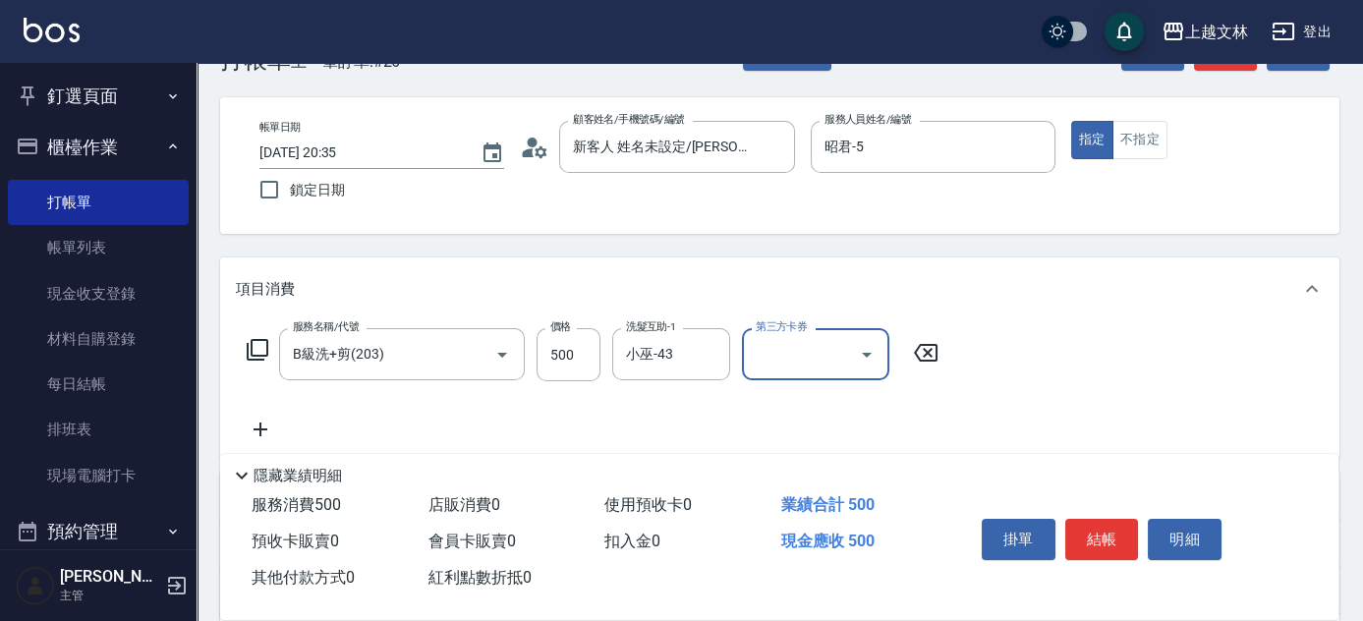
scroll to position [88, 0]
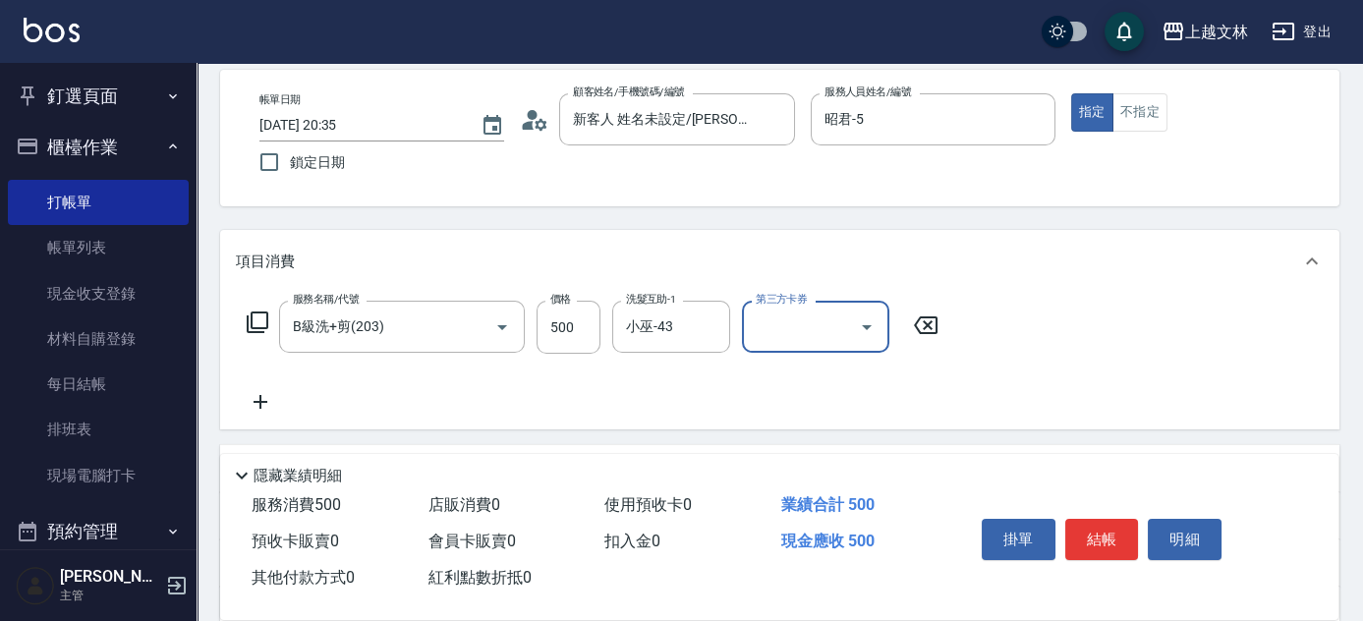
click at [267, 406] on icon at bounding box center [260, 402] width 49 height 24
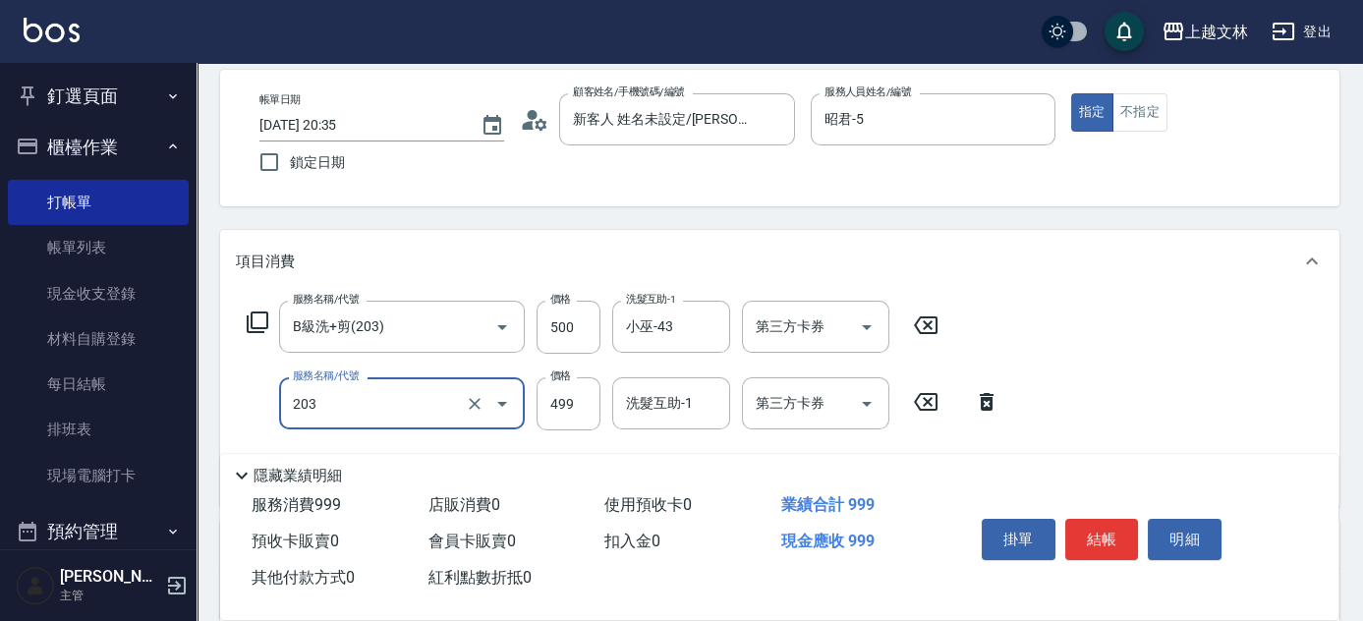
type input "B級洗+剪(203)"
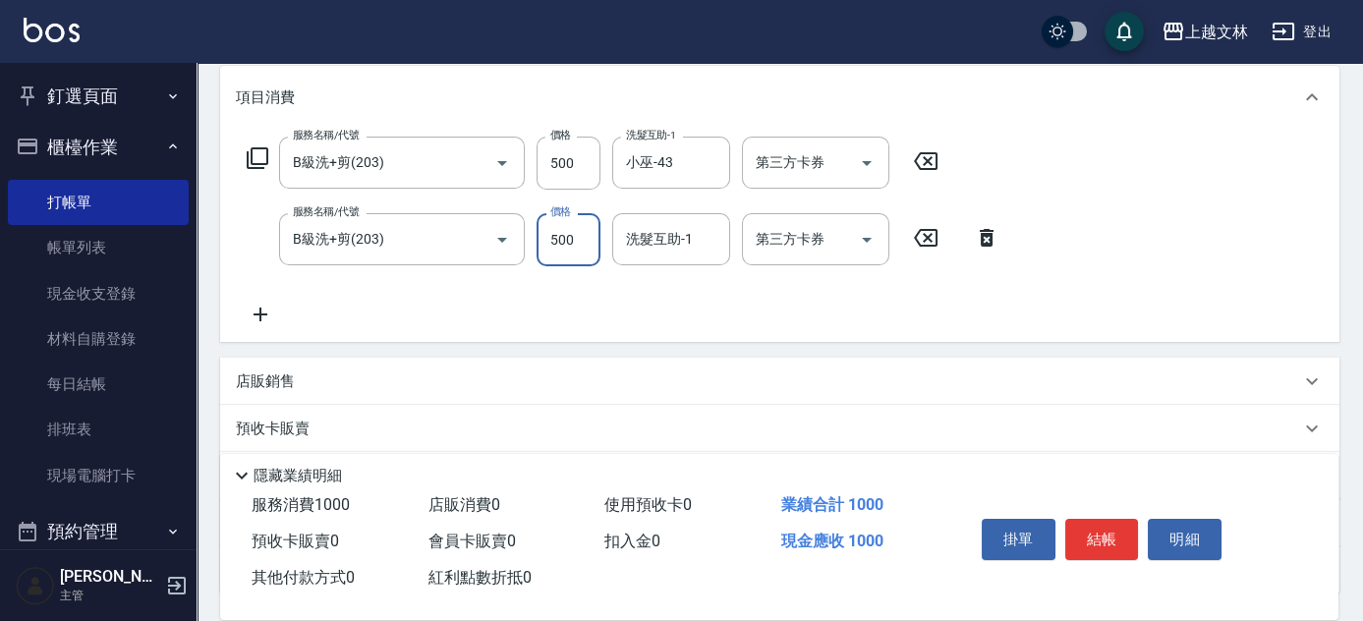
scroll to position [267, 0]
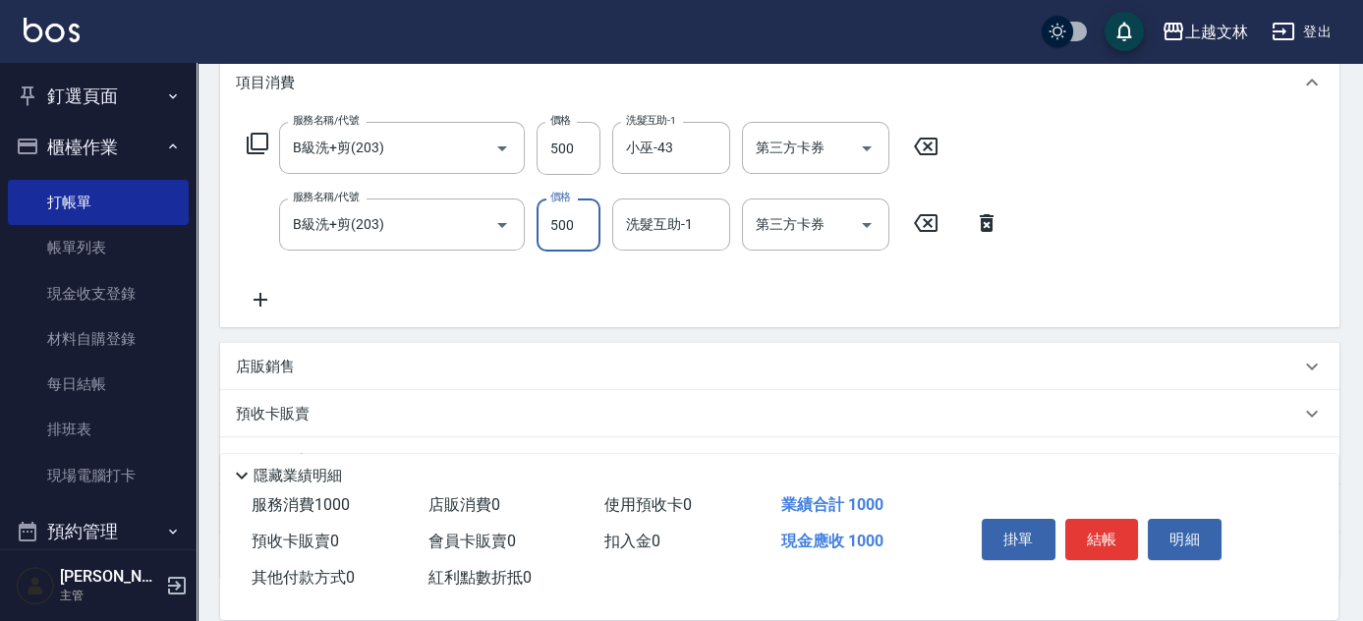
type input "500"
click at [261, 294] on icon at bounding box center [260, 300] width 49 height 24
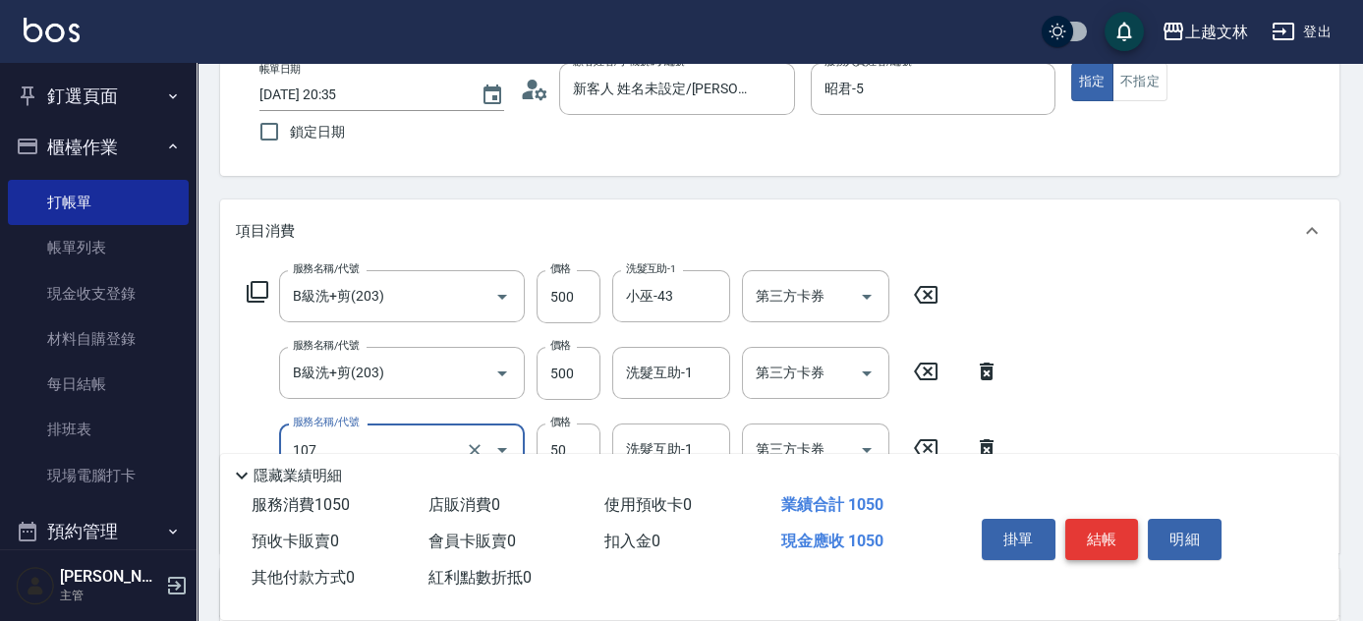
scroll to position [88, 0]
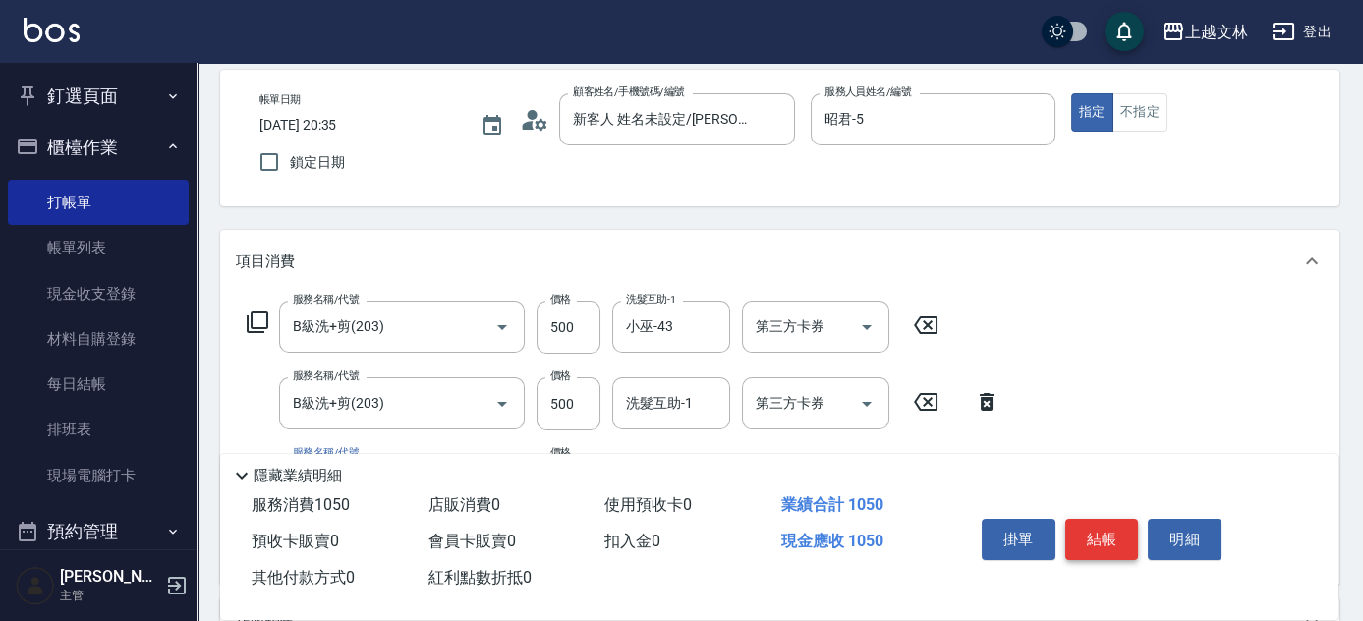
type input "精油(107)"
click at [1101, 543] on button "結帳" at bounding box center [1102, 539] width 74 height 41
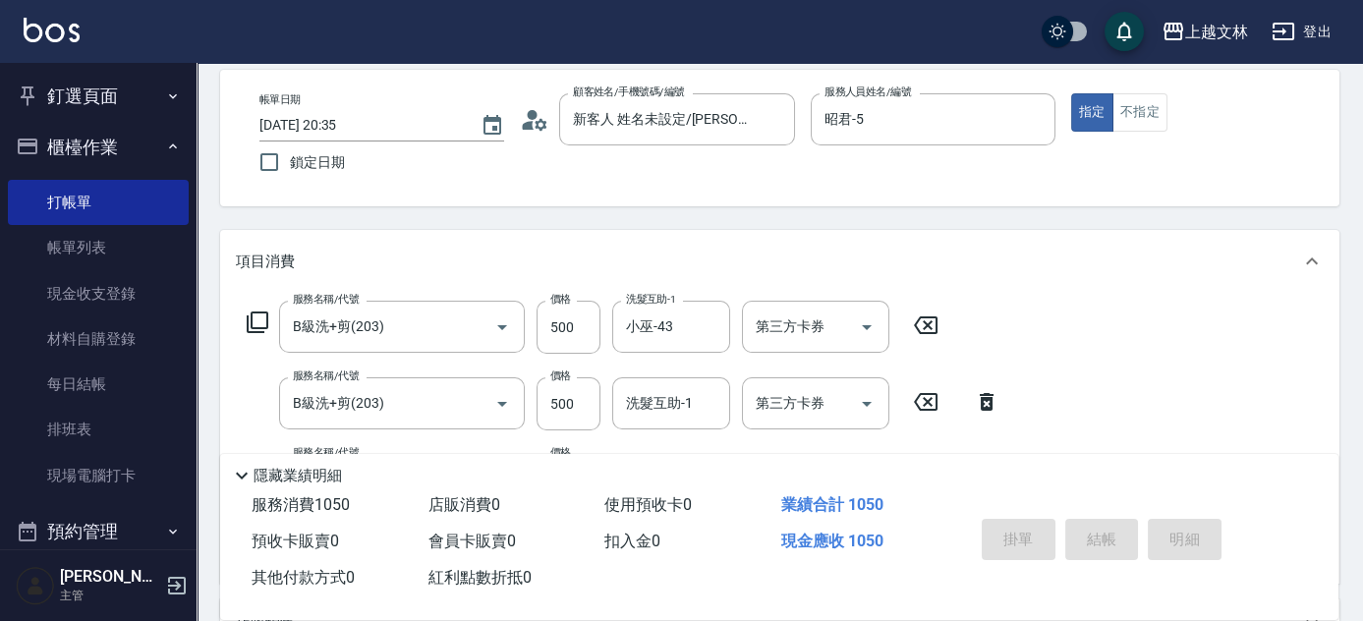
type input "[DATE] 20:36"
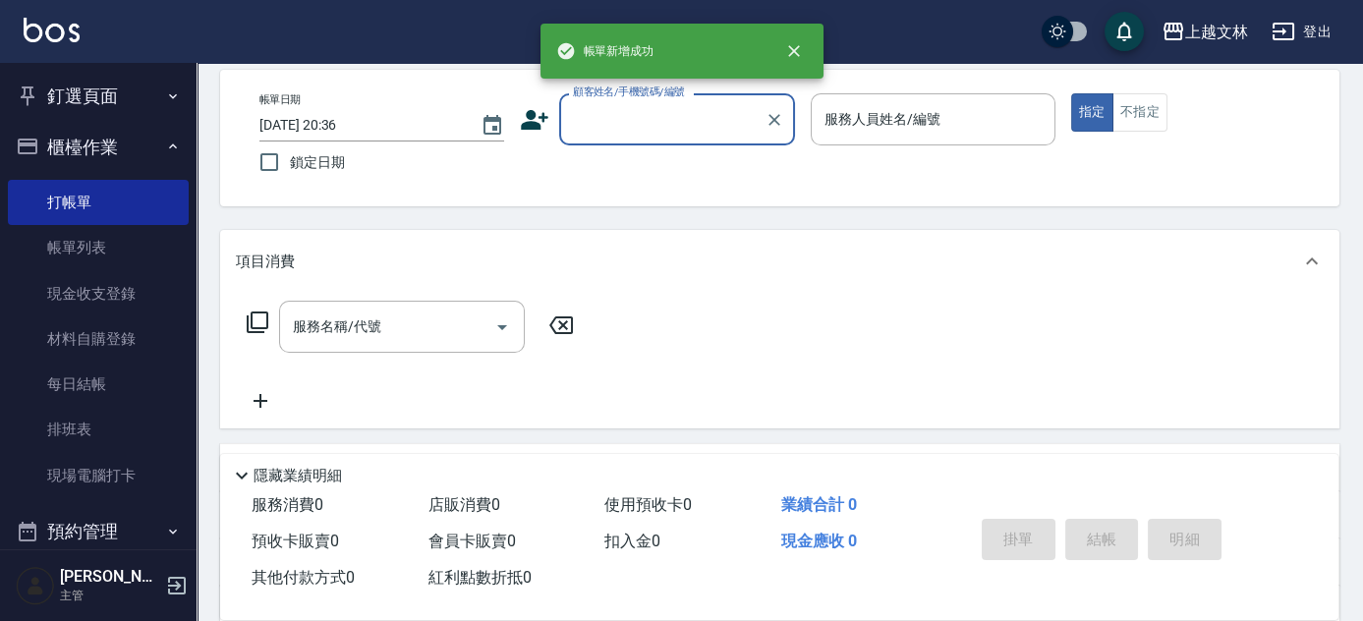
scroll to position [0, 0]
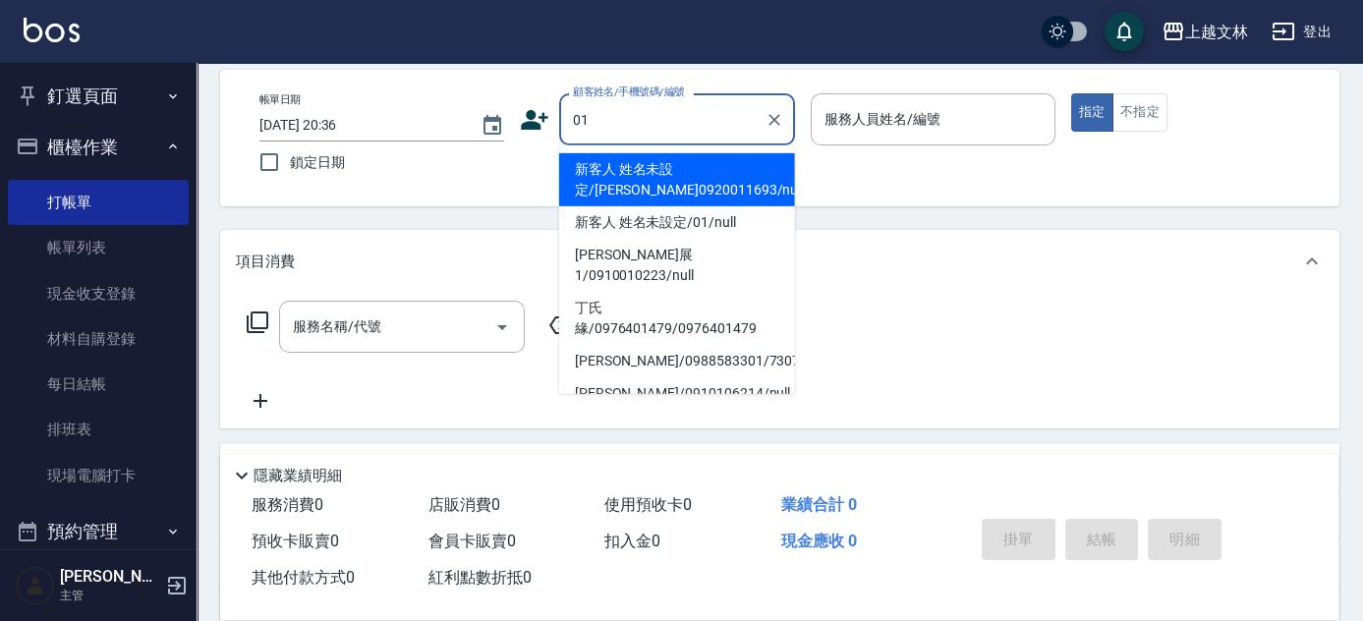
type input "新客人 姓名未設定/[PERSON_NAME]0920011693/null"
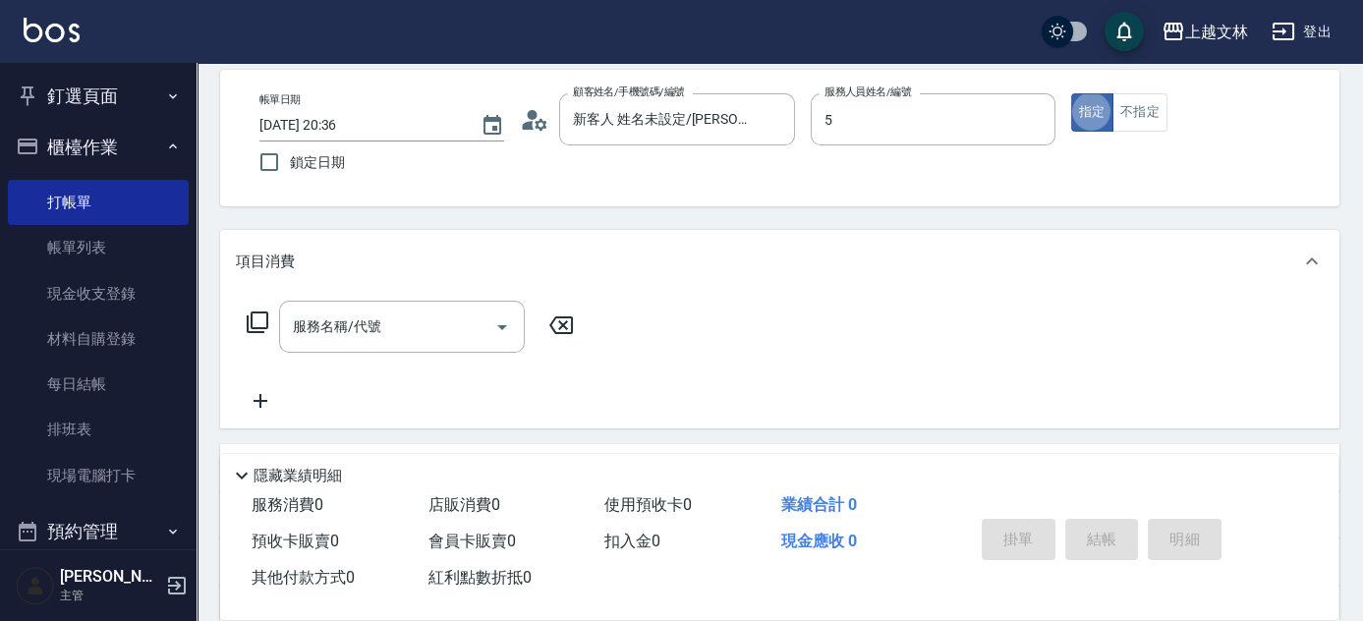
type input "昭君-5"
click at [1134, 122] on button "不指定" at bounding box center [1139, 112] width 55 height 38
click at [404, 337] on input "服務名稱/代號" at bounding box center [387, 327] width 199 height 34
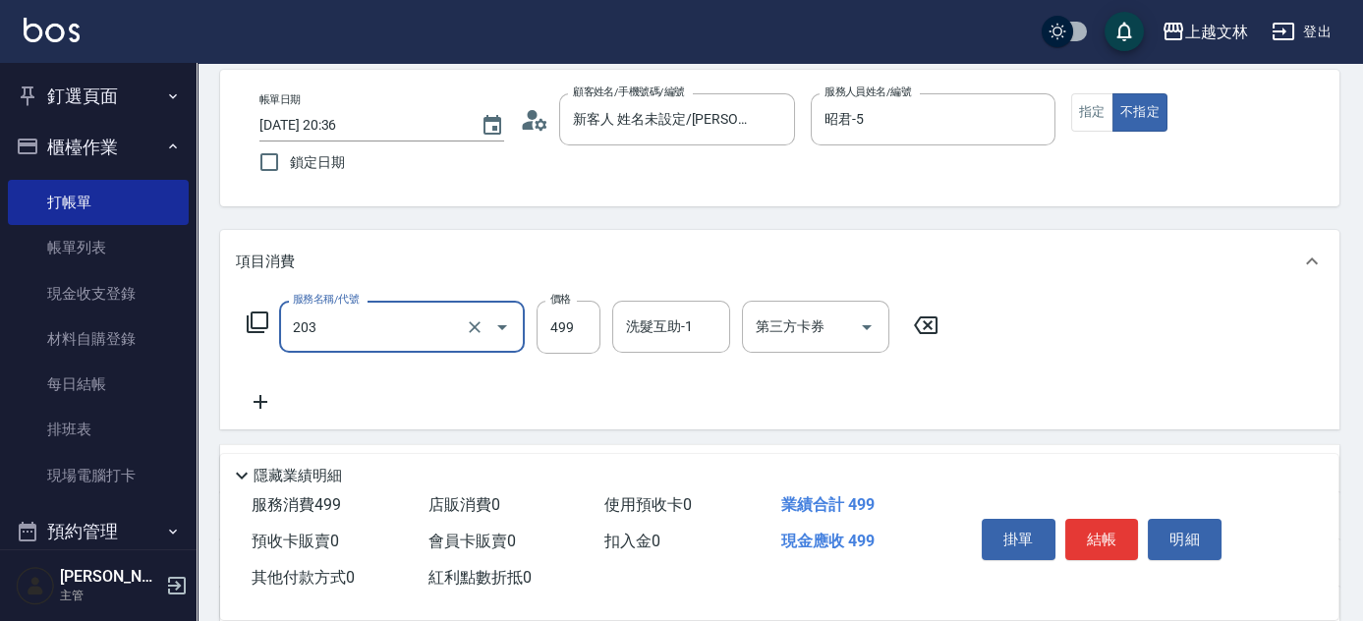
type input "B級洗+剪(203)"
click at [256, 397] on icon at bounding box center [260, 402] width 49 height 24
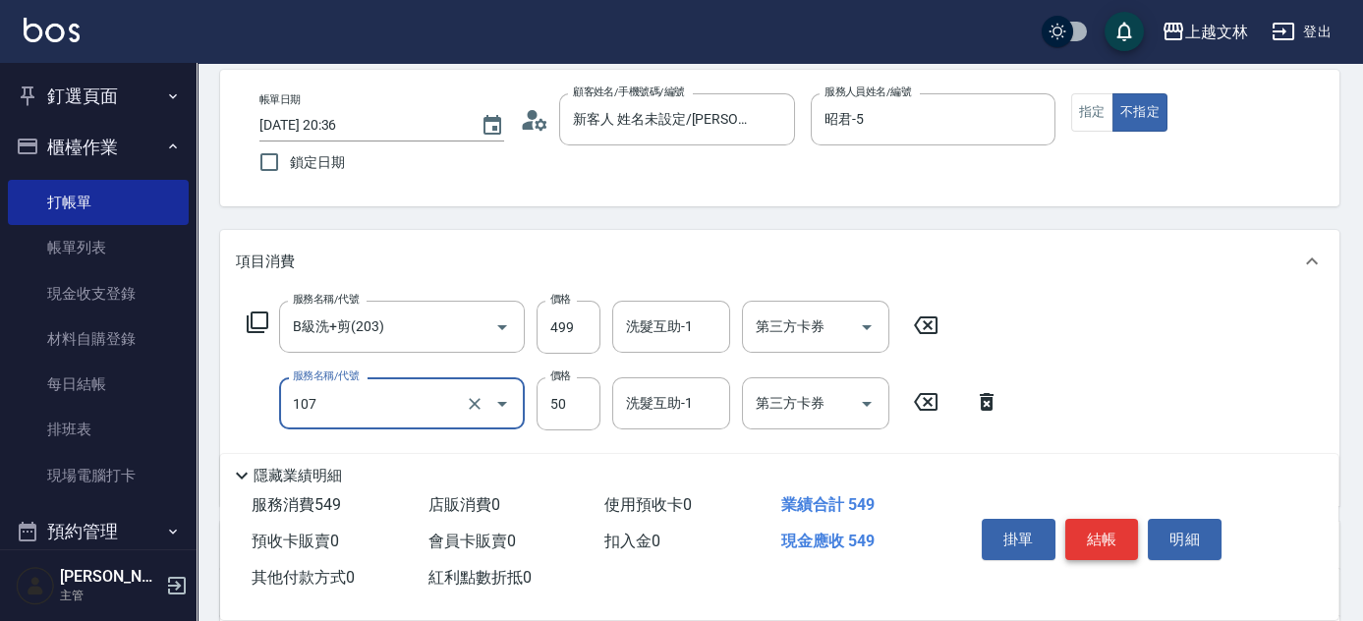
type input "精油(107)"
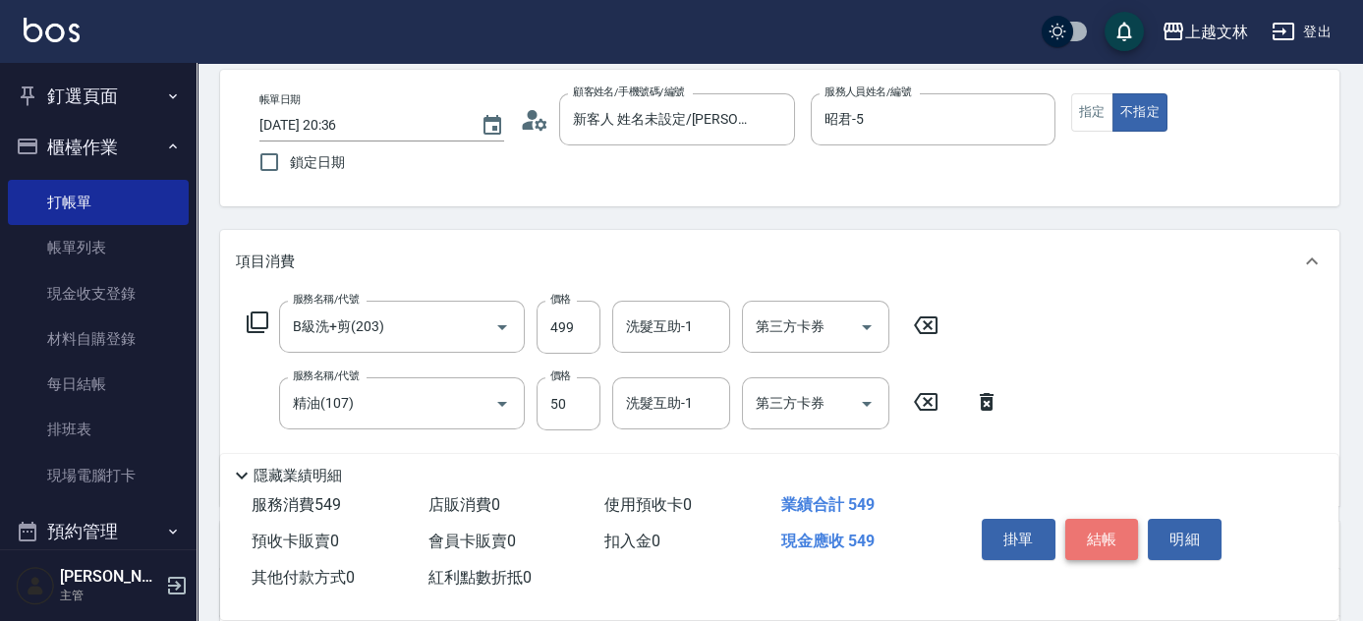
click at [1090, 539] on button "結帳" at bounding box center [1102, 539] width 74 height 41
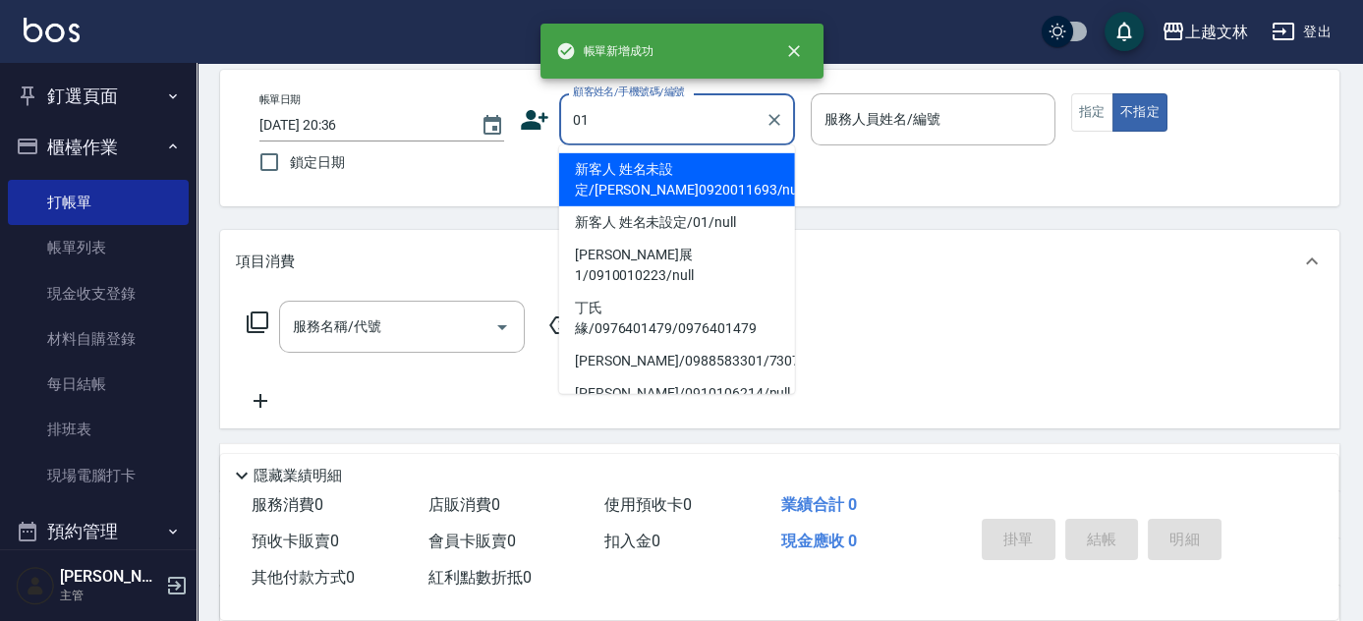
type input "新客人 姓名未設定/[PERSON_NAME]0920011693/null"
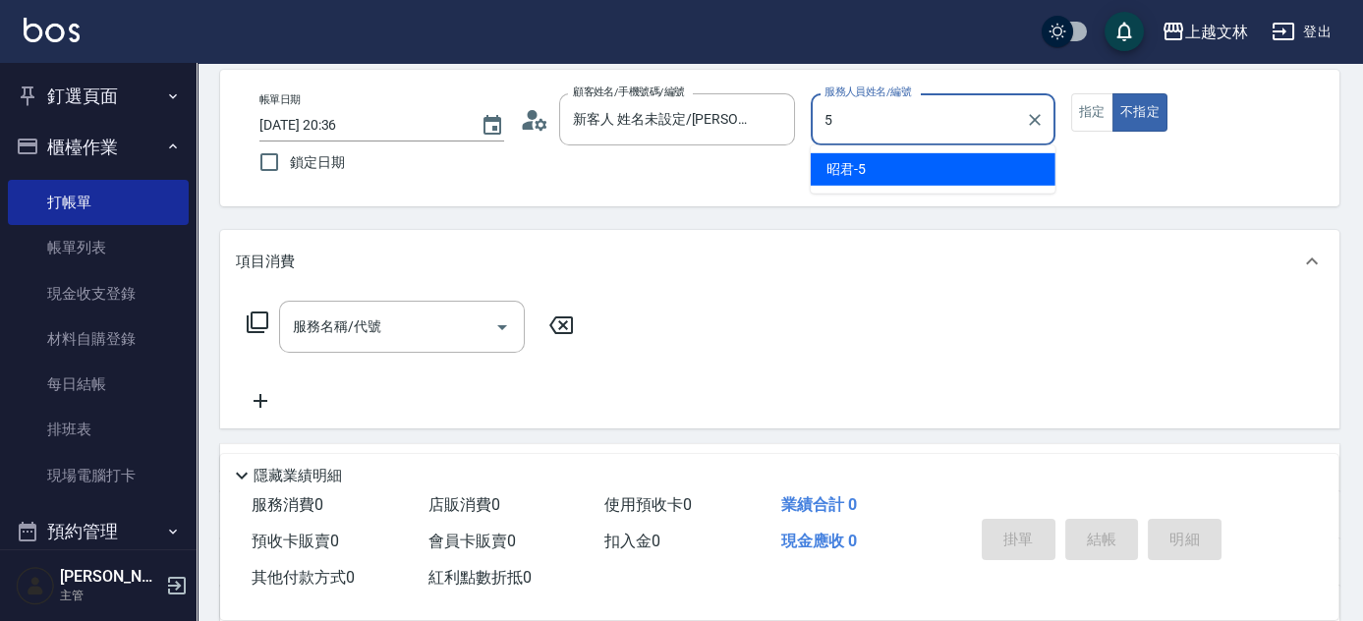
type input "昭君-5"
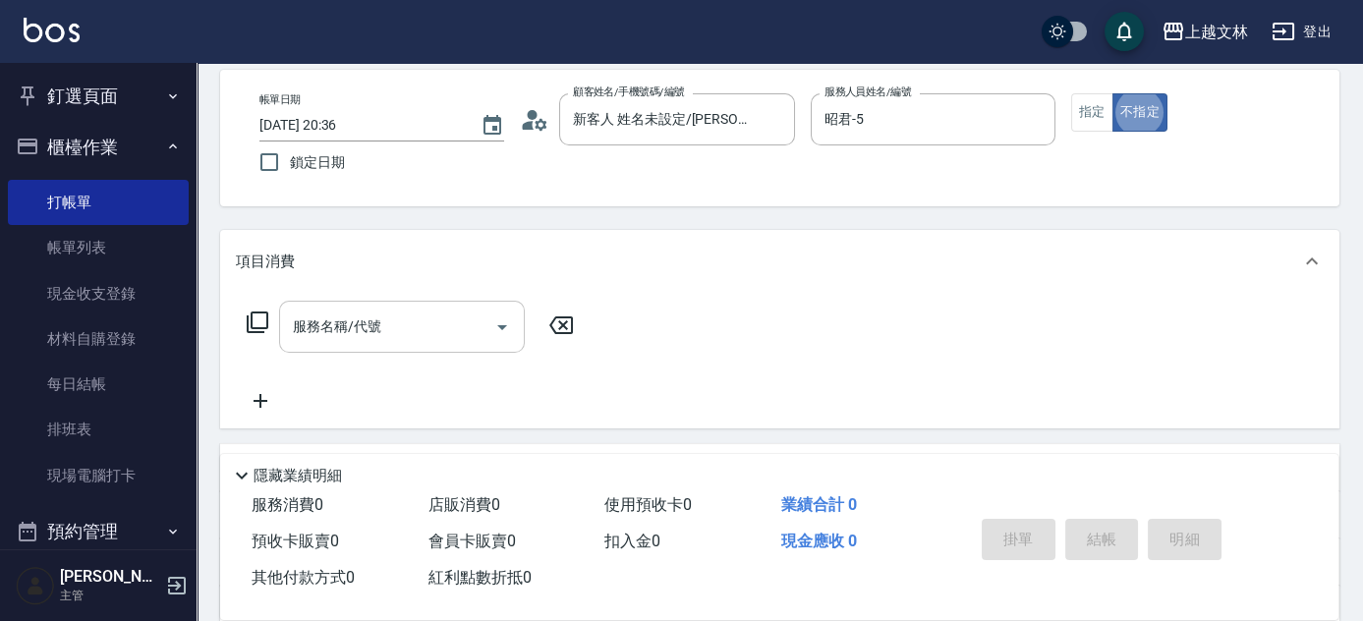
click at [354, 334] on div "服務名稱/代號 服務名稱/代號" at bounding box center [402, 327] width 246 height 52
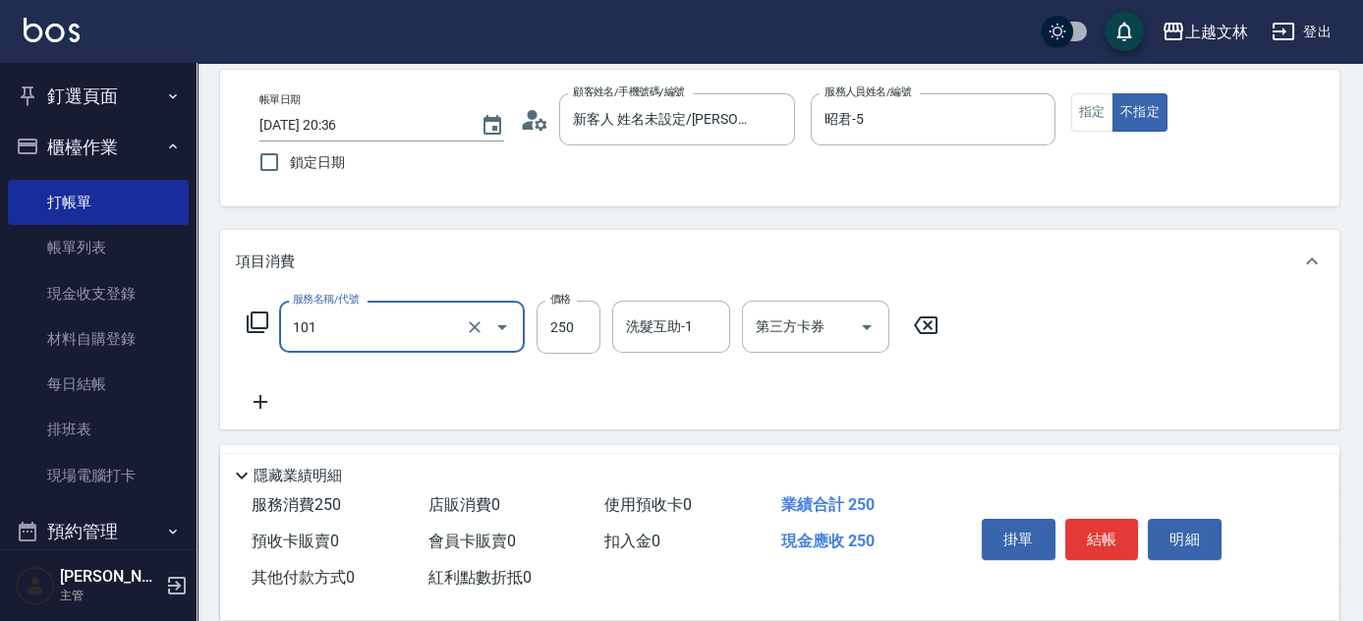
type input "洗髮(101)"
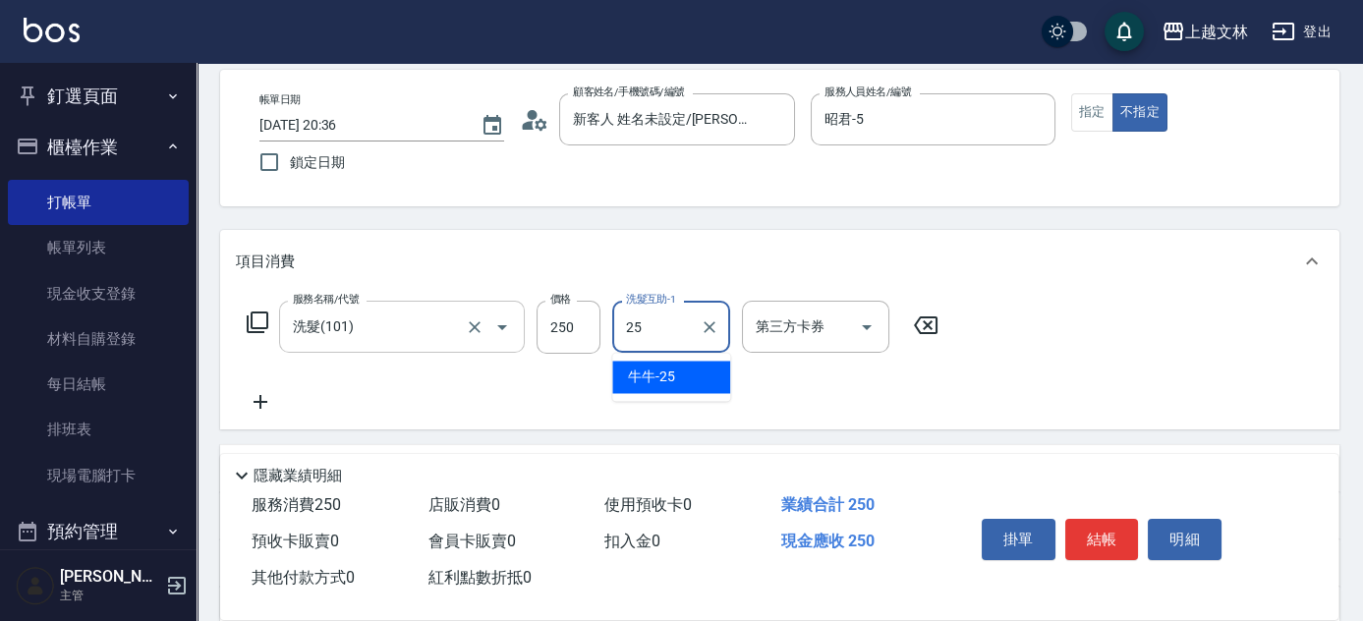
type input "牛牛-25"
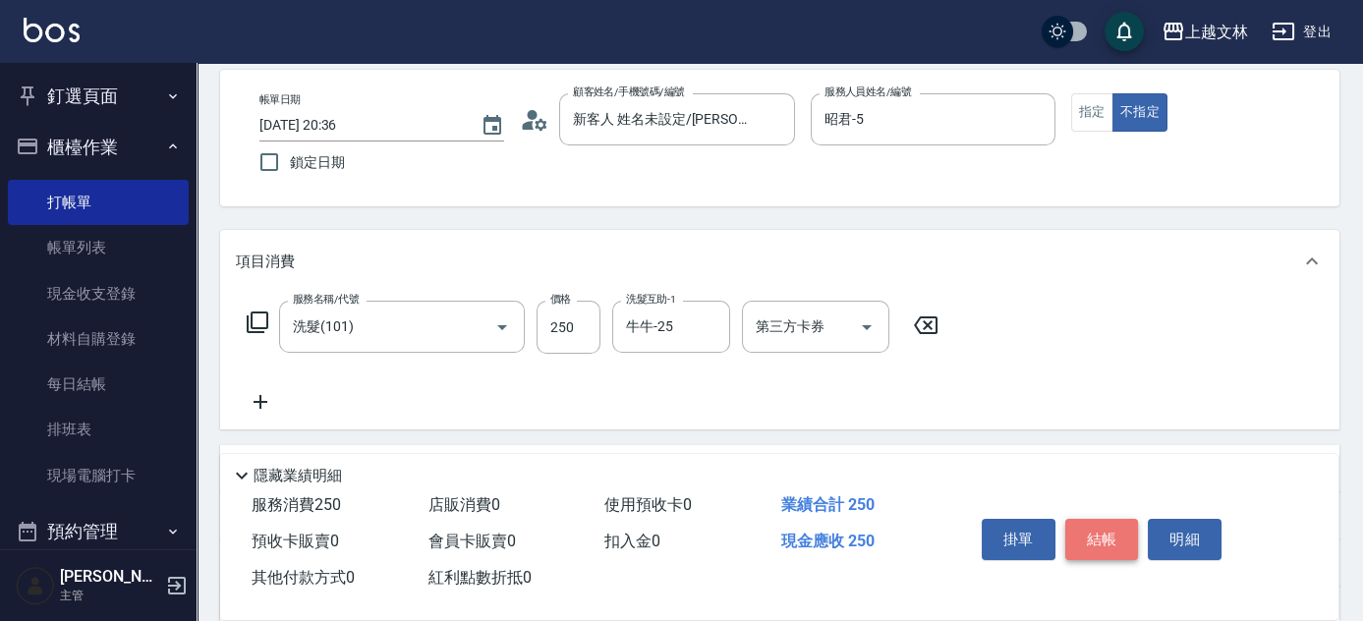
click at [1114, 536] on button "結帳" at bounding box center [1102, 539] width 74 height 41
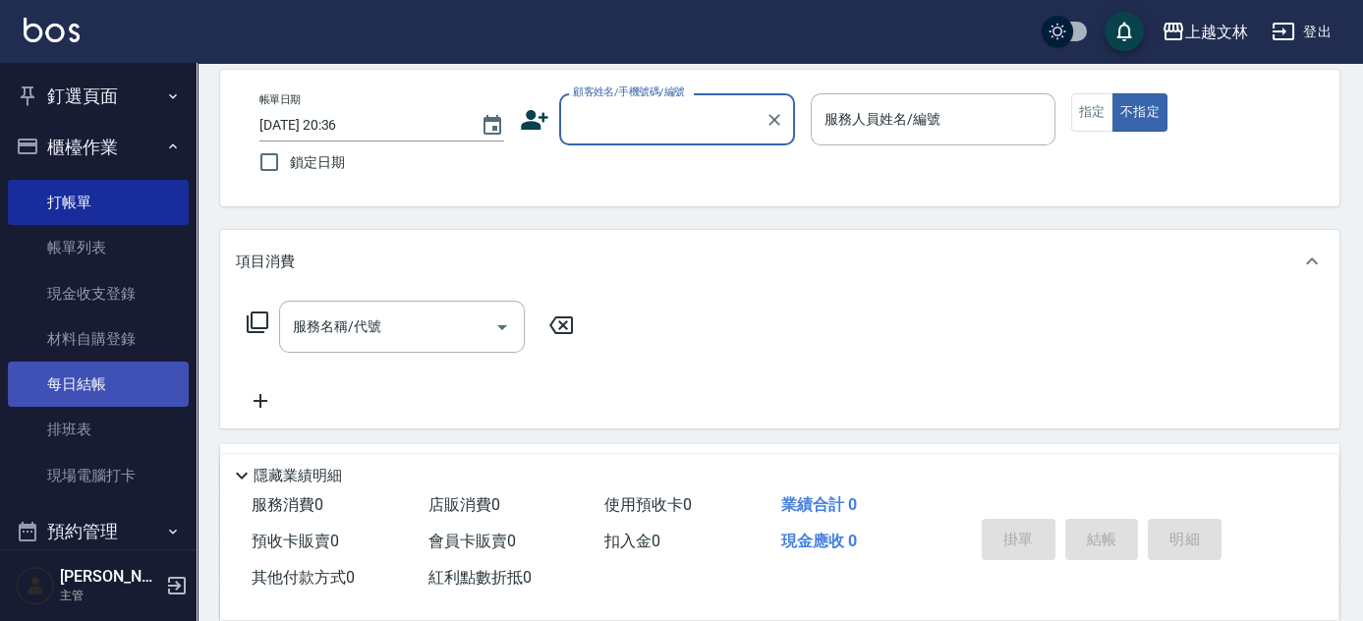
click at [76, 381] on link "每日結帳" at bounding box center [98, 384] width 181 height 45
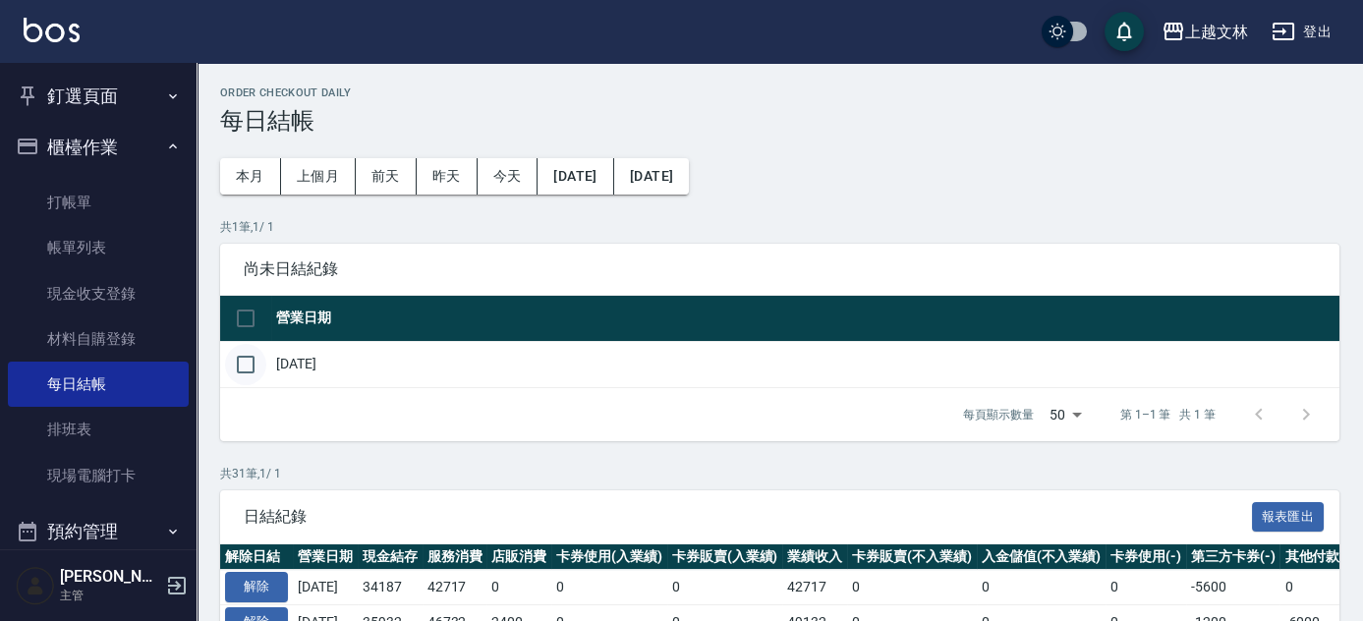
click at [246, 364] on input "checkbox" at bounding box center [245, 364] width 41 height 41
checkbox input "true"
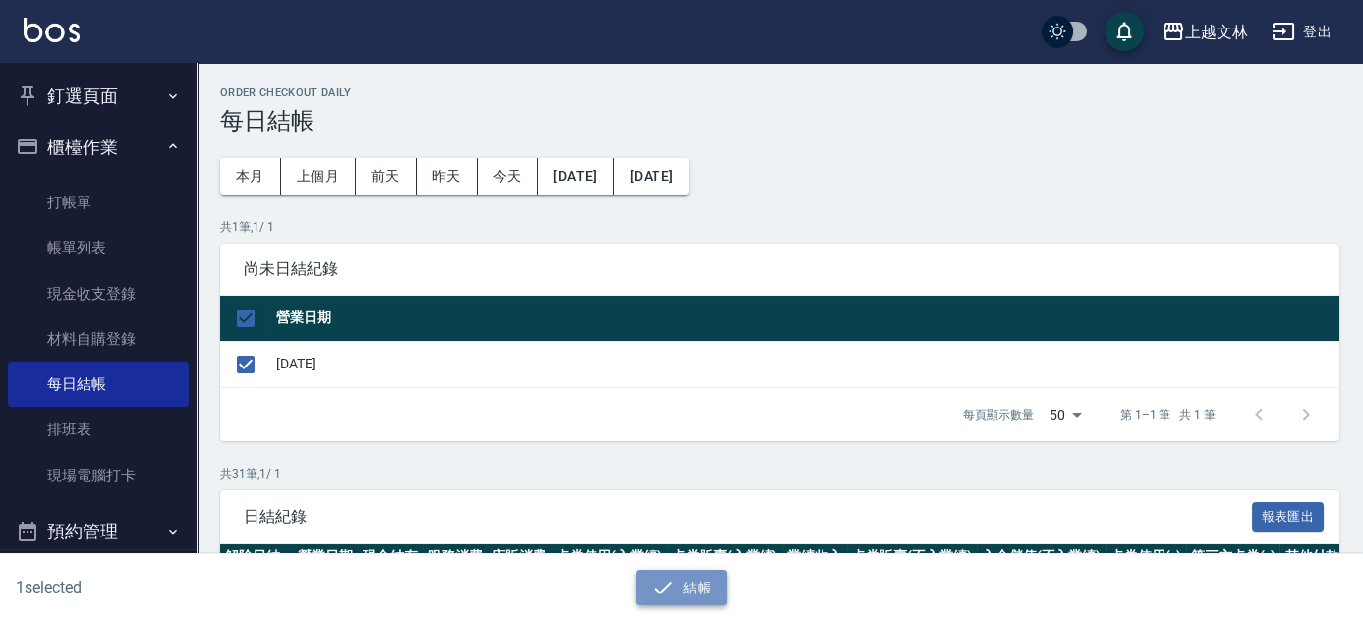
click at [684, 578] on button "結帳" at bounding box center [681, 588] width 91 height 36
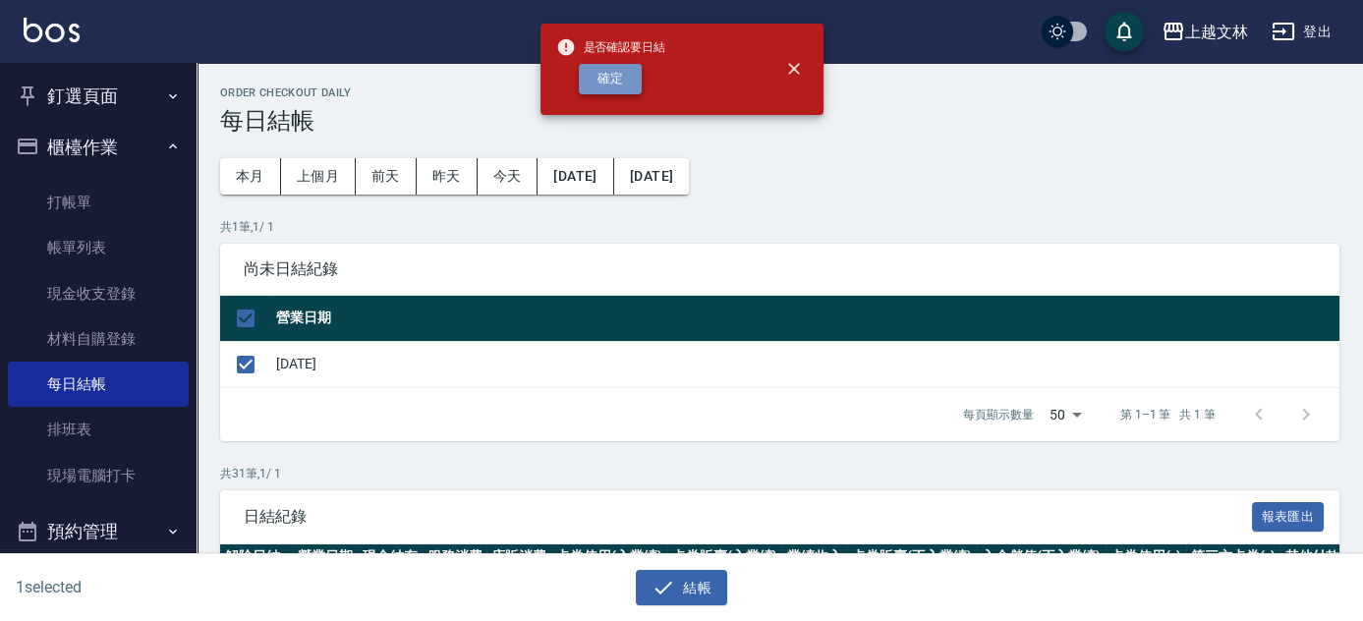
click at [615, 67] on button "確定" at bounding box center [610, 79] width 63 height 30
checkbox input "false"
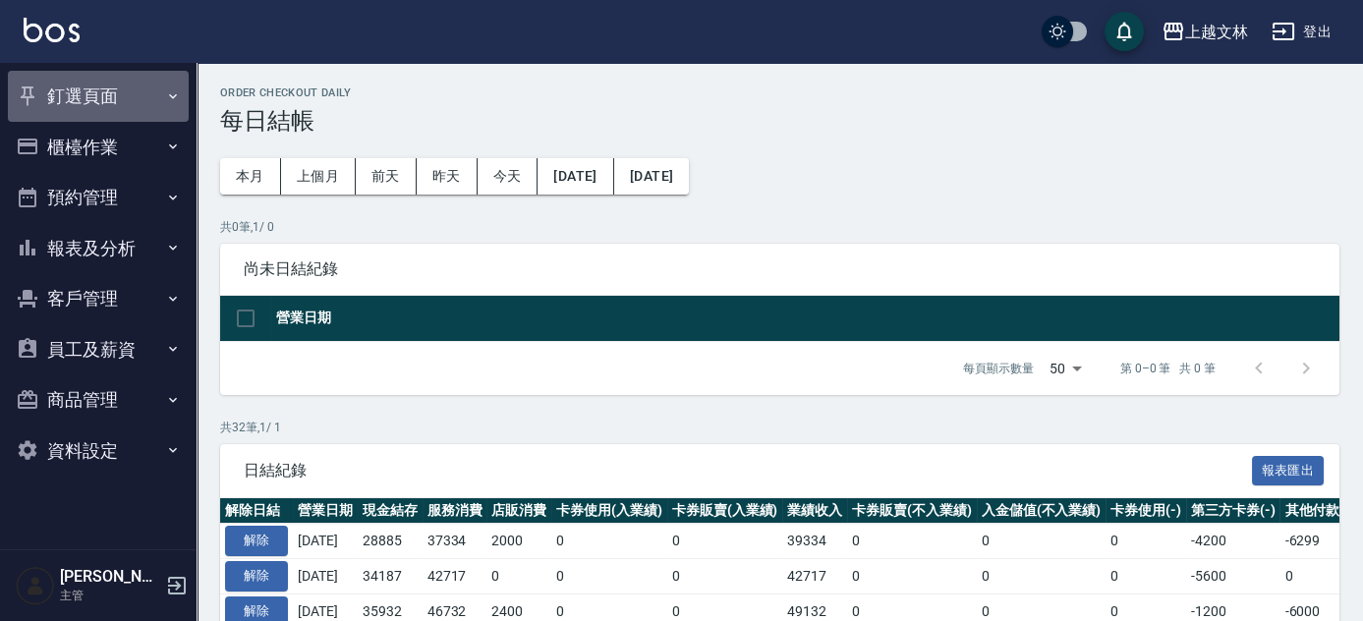
click at [97, 88] on button "釘選頁面" at bounding box center [98, 96] width 181 height 51
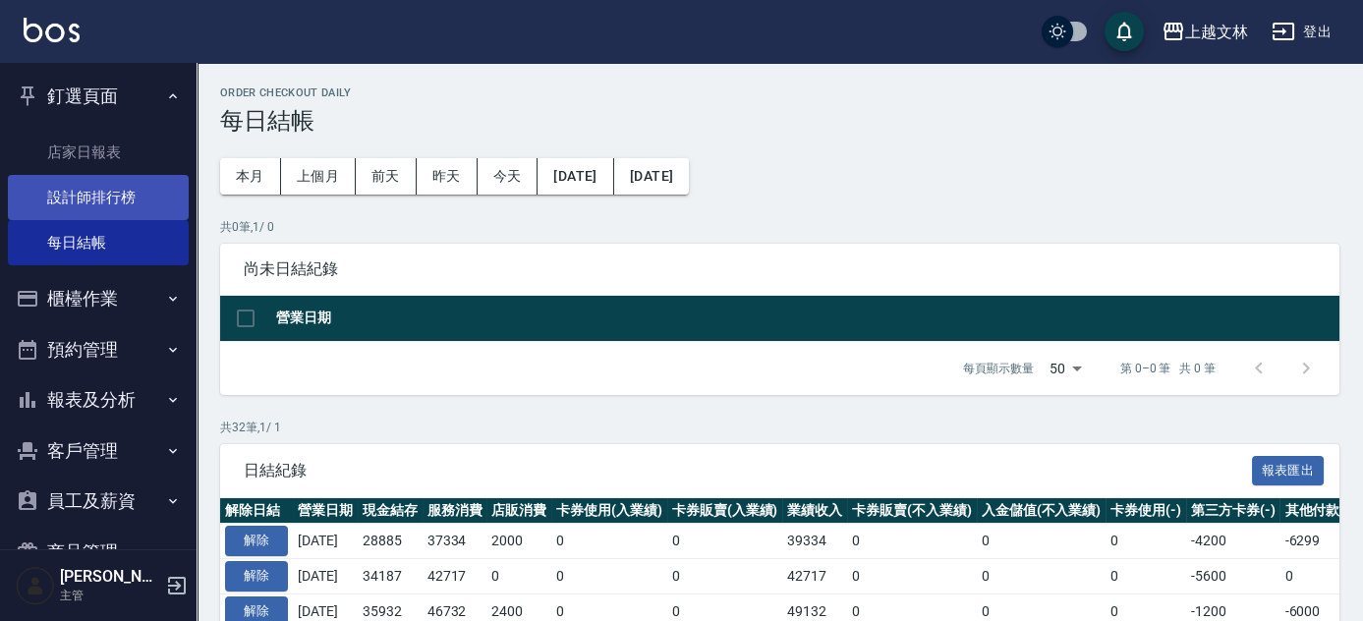
click at [109, 206] on link "設計師排行榜" at bounding box center [98, 197] width 181 height 45
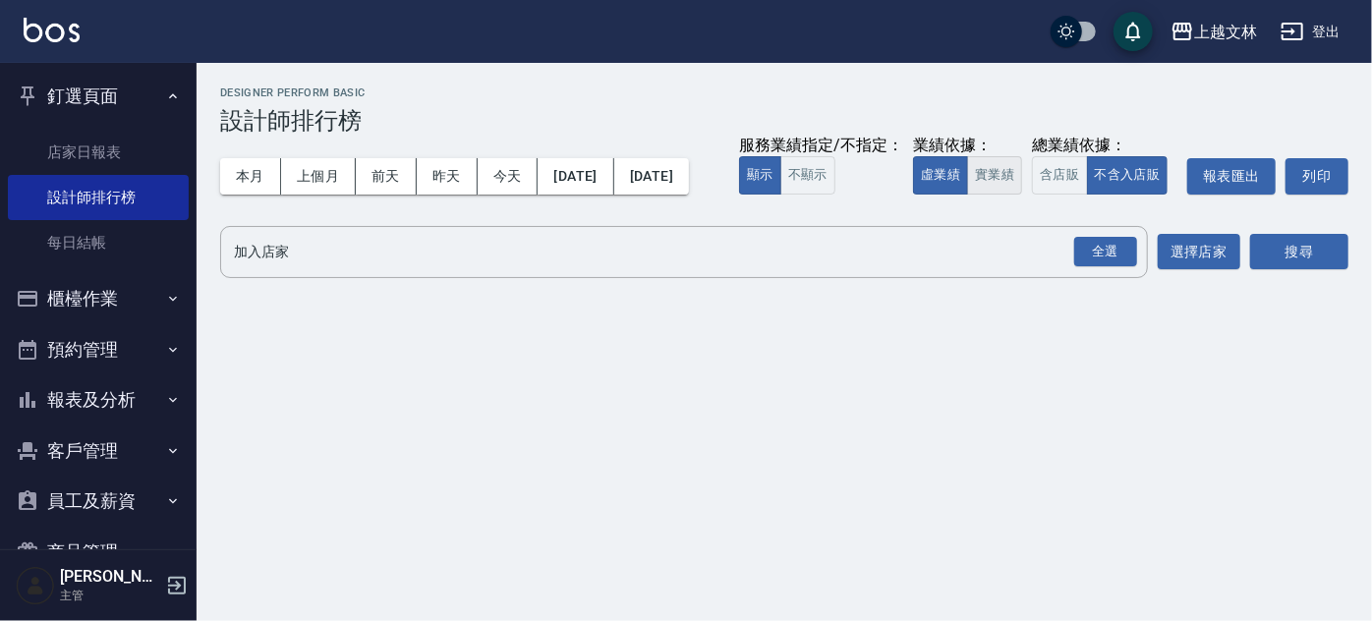
click at [967, 195] on button "實業績" at bounding box center [994, 175] width 55 height 38
click at [1111, 267] on div "全選" at bounding box center [1105, 252] width 63 height 30
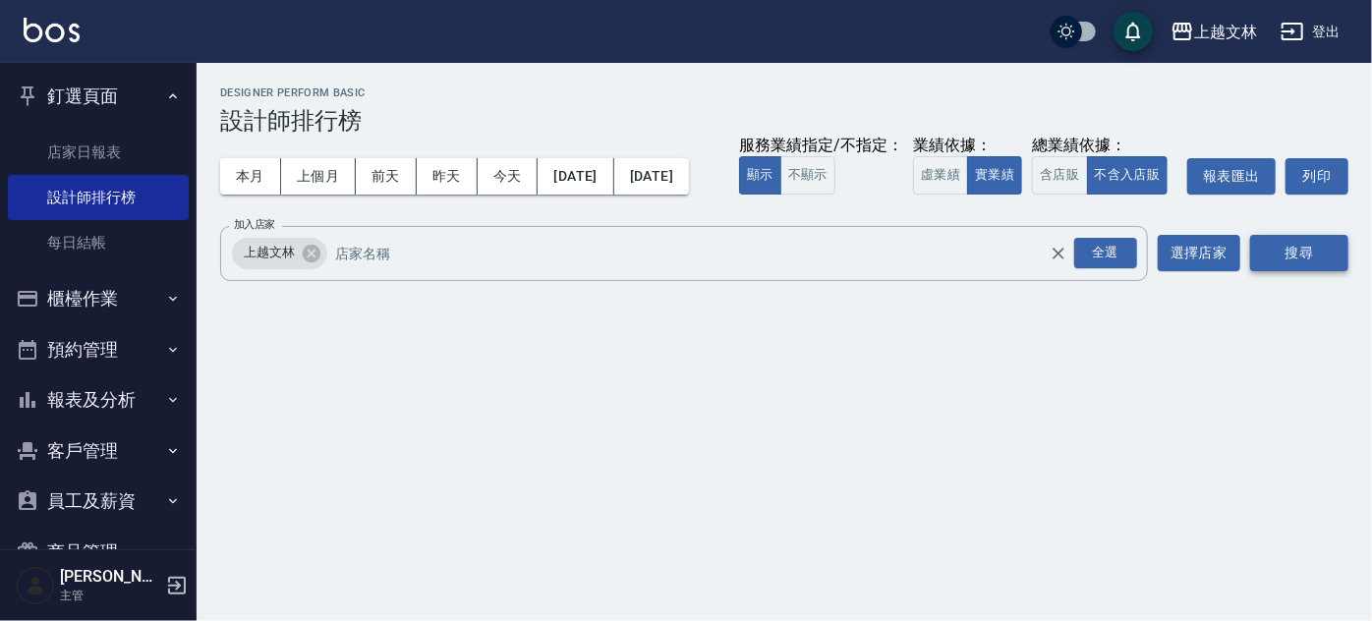
click at [1309, 271] on button "搜尋" at bounding box center [1299, 253] width 98 height 36
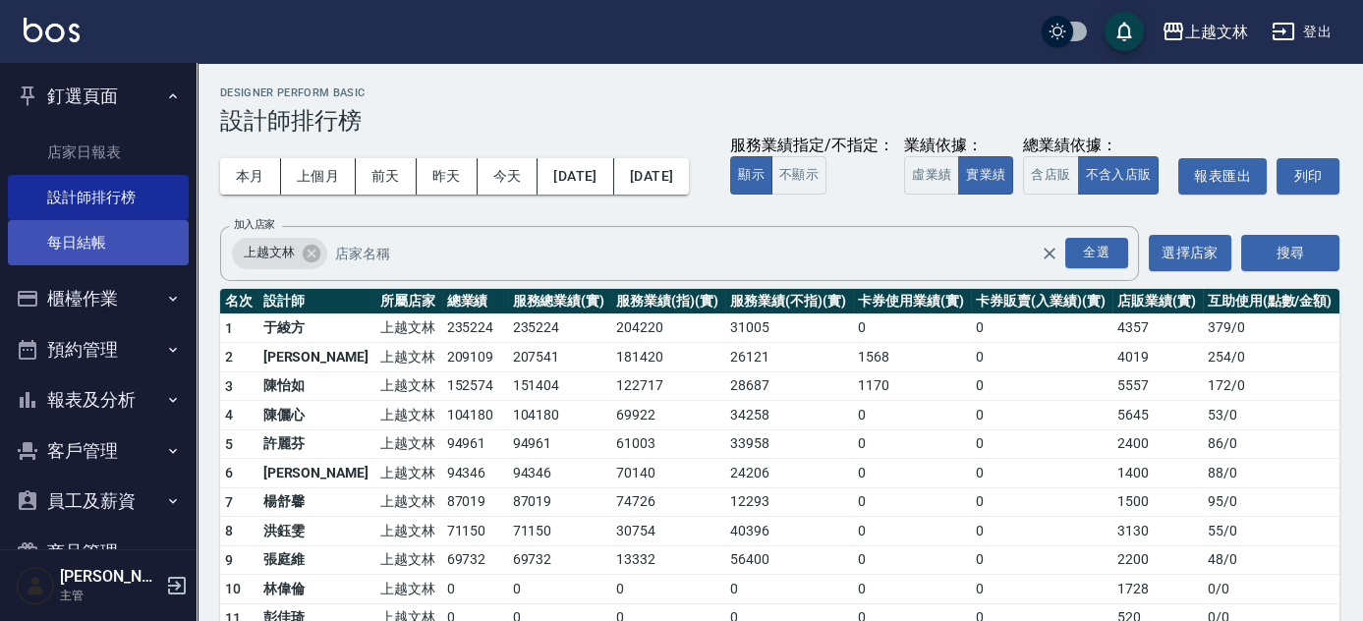
click at [82, 248] on link "每日結帳" at bounding box center [98, 242] width 181 height 45
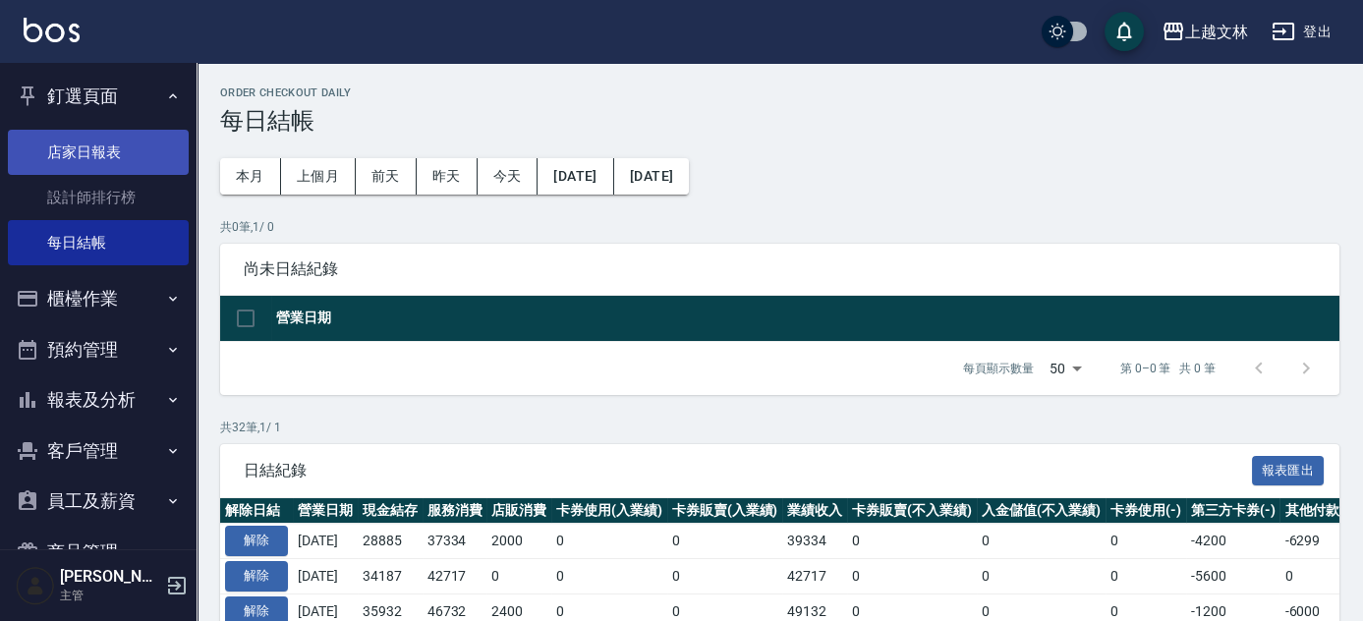
click at [81, 161] on link "店家日報表" at bounding box center [98, 152] width 181 height 45
